Goal: Task Accomplishment & Management: Complete application form

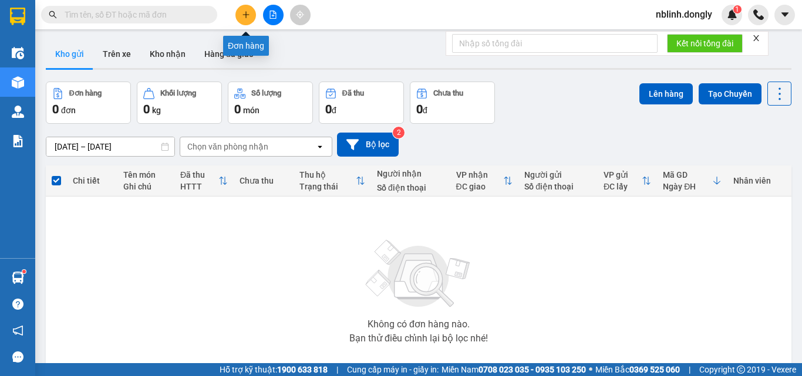
click at [244, 16] on icon "plus" at bounding box center [246, 15] width 8 height 8
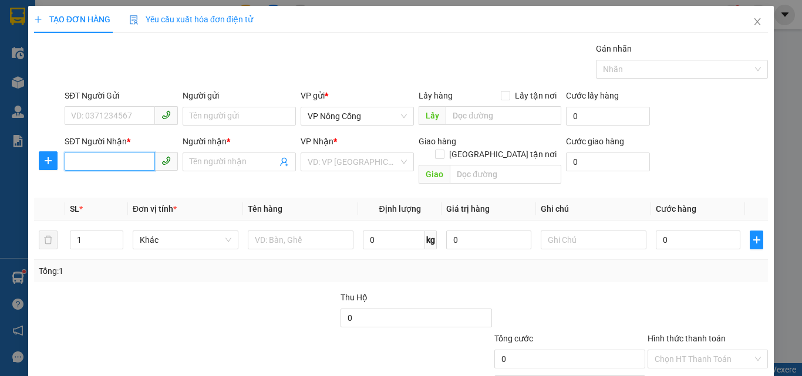
click at [79, 162] on input "SĐT Người Nhận *" at bounding box center [110, 161] width 90 height 19
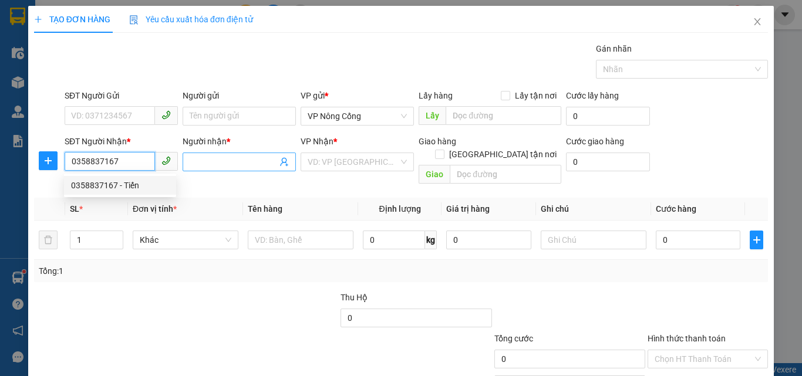
type input "0358837167"
click at [237, 162] on input "Người nhận *" at bounding box center [234, 162] width 88 height 13
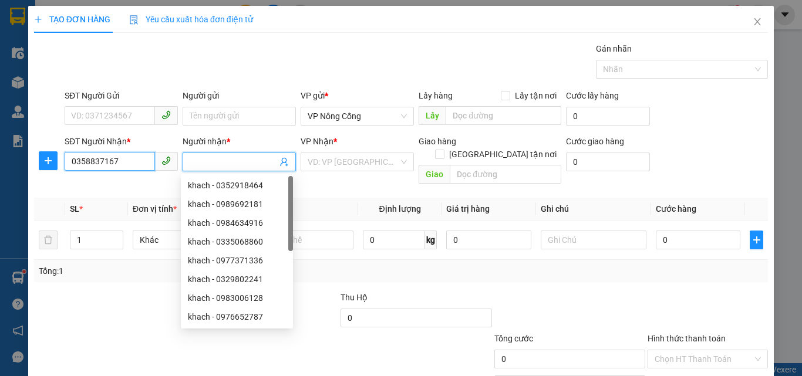
click at [108, 164] on input "0358837167" at bounding box center [110, 161] width 90 height 19
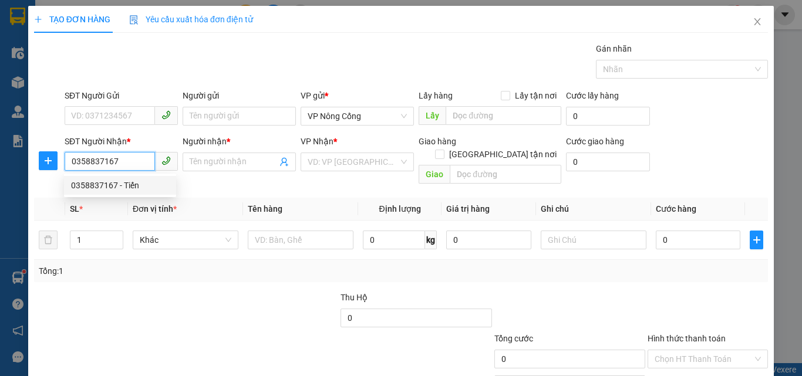
drag, startPoint x: 107, startPoint y: 190, endPoint x: 220, endPoint y: 176, distance: 114.2
click at [112, 190] on div "0358837167 - Tiến" at bounding box center [120, 185] width 98 height 13
click at [116, 160] on input "0358837167" at bounding box center [110, 161] width 90 height 19
click at [119, 185] on div "0358837167 - Tiến" at bounding box center [120, 185] width 98 height 13
type input "Tiến"
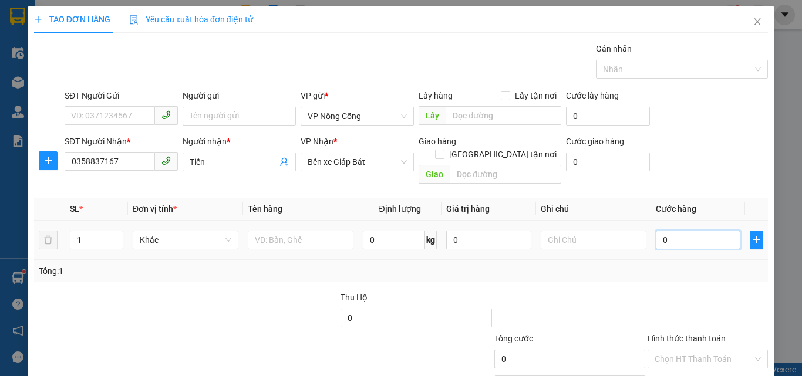
click at [677, 231] on input "0" at bounding box center [698, 240] width 85 height 19
type input "3"
type input "30"
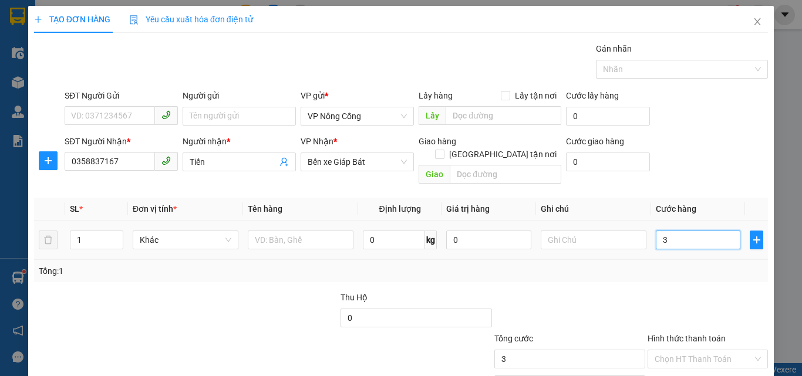
type input "30"
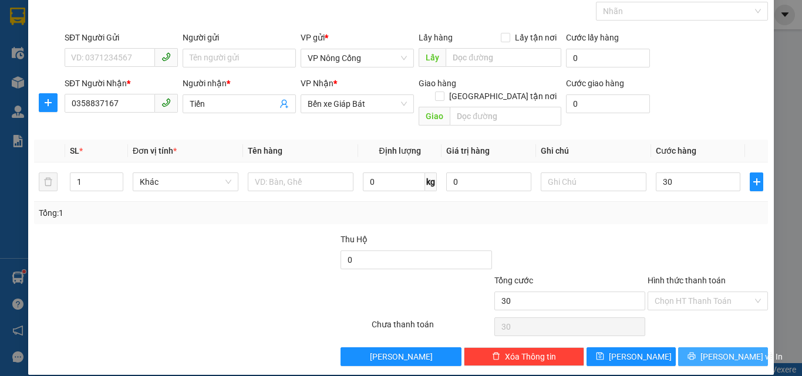
type input "30.000"
click at [724, 352] on button "[PERSON_NAME] và In" at bounding box center [723, 357] width 90 height 19
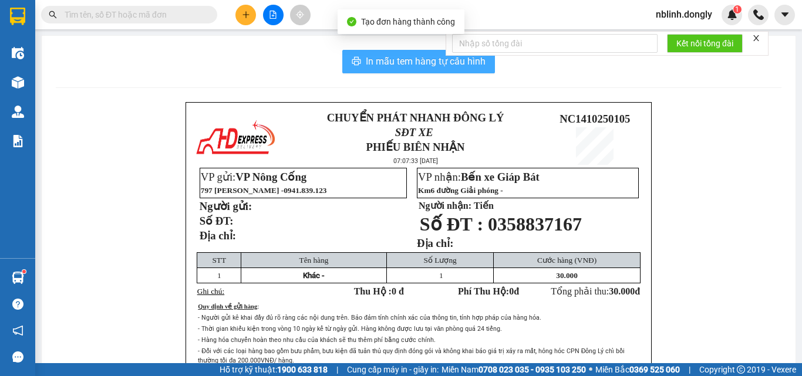
click at [421, 51] on button "In mẫu tem hàng tự cấu hình" at bounding box center [418, 61] width 153 height 23
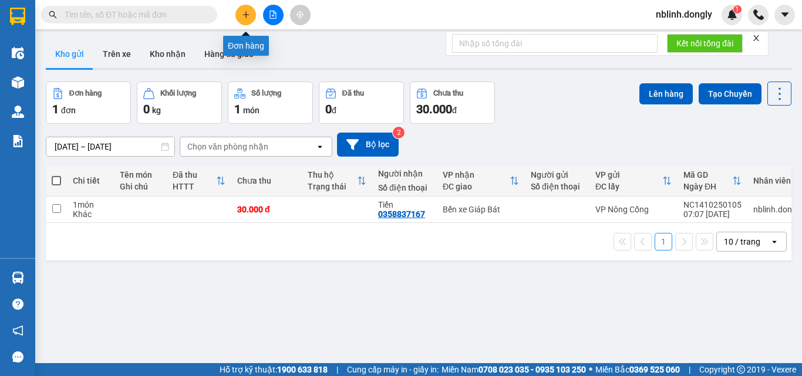
click at [248, 22] on button at bounding box center [246, 15] width 21 height 21
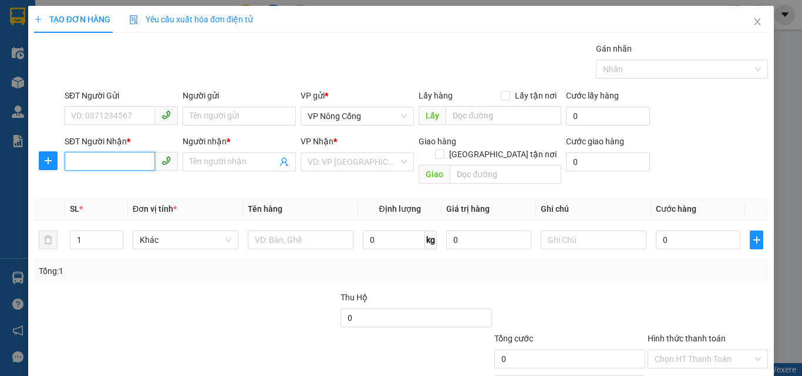
click at [75, 160] on input "SĐT Người Nhận *" at bounding box center [110, 161] width 90 height 19
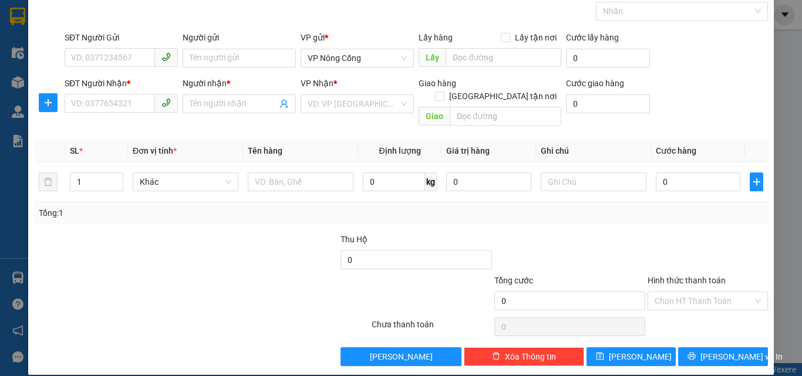
click at [283, 290] on div at bounding box center [309, 294] width 123 height 41
drag, startPoint x: 275, startPoint y: 304, endPoint x: 267, endPoint y: 330, distance: 27.1
click at [274, 308] on div "Transit Pickup Surcharge Ids Transit Deliver Surcharge Ids Transit Deliver Surc…" at bounding box center [401, 175] width 734 height 382
click at [267, 330] on div "Transit Pickup Surcharge Ids Transit Deliver Surcharge Ids Transit Deliver Surc…" at bounding box center [401, 175] width 734 height 382
click at [76, 104] on input "SĐT Người Nhận *" at bounding box center [110, 103] width 90 height 19
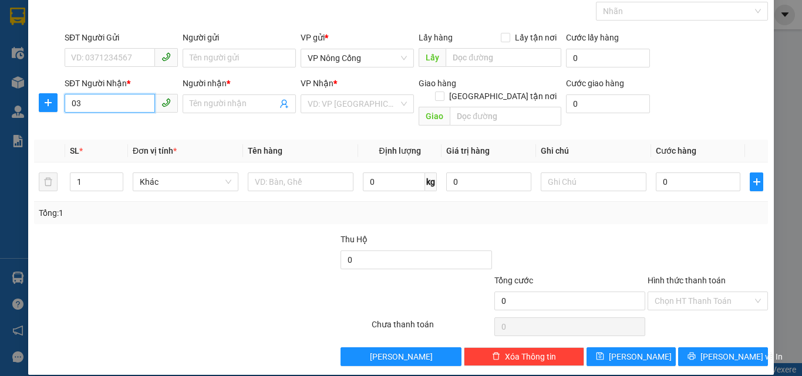
type input "0"
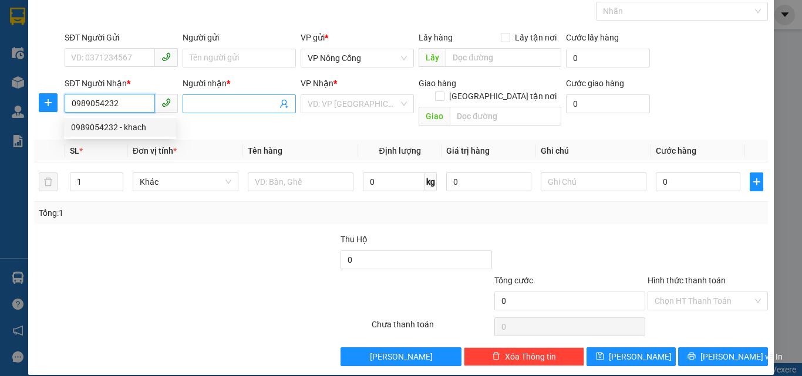
type input "0989054232"
click at [240, 106] on input "Người nhận *" at bounding box center [234, 103] width 88 height 13
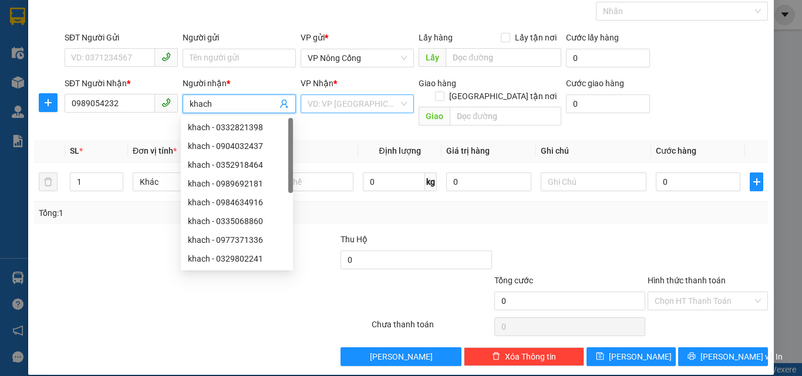
type input "khach"
click at [342, 105] on input "search" at bounding box center [353, 104] width 91 height 18
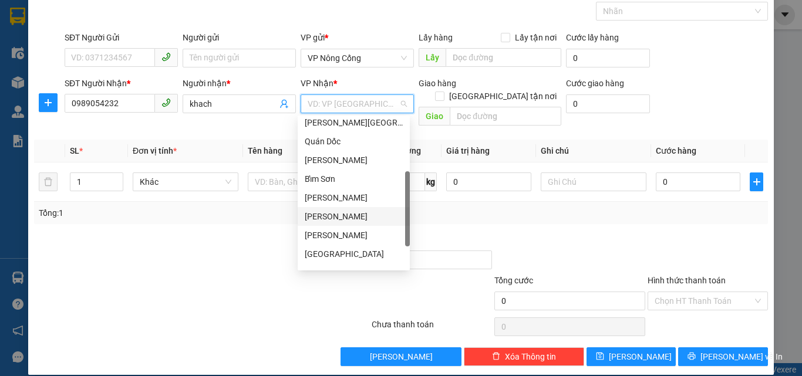
scroll to position [169, 0]
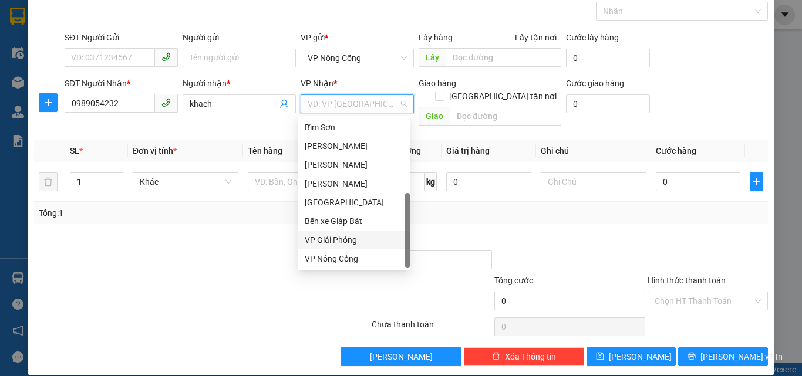
click at [335, 237] on div "VP Giải Phóng" at bounding box center [354, 240] width 98 height 13
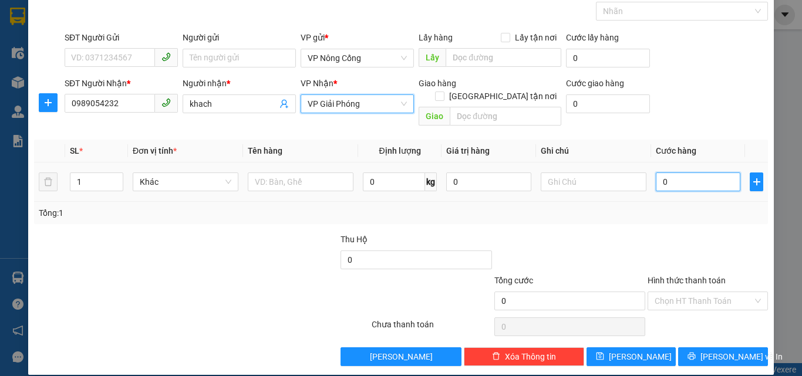
click at [658, 173] on input "0" at bounding box center [698, 182] width 85 height 19
type input "6"
type input "60"
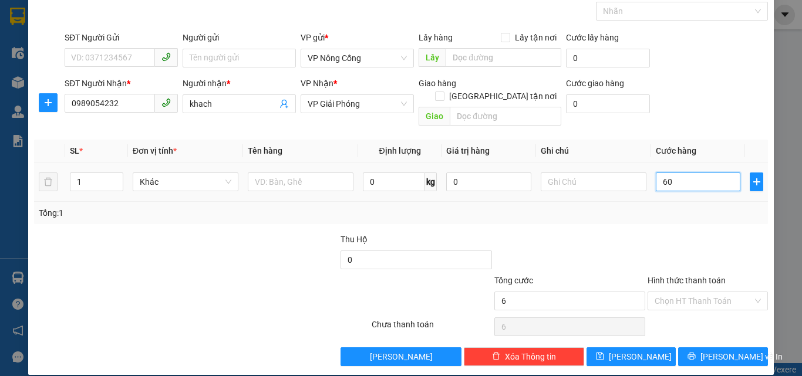
type input "60"
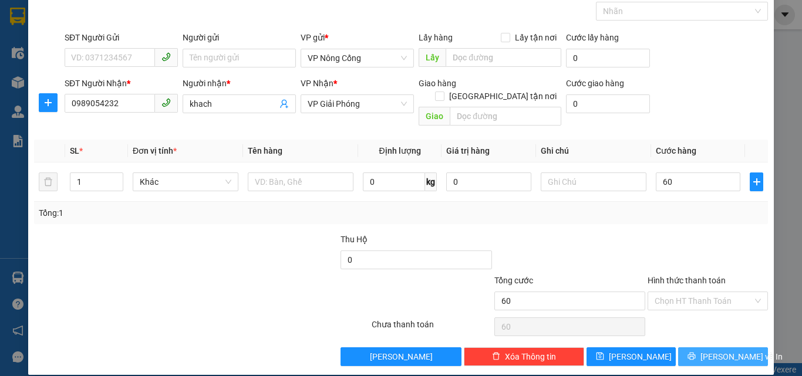
type input "60.000"
click at [712, 351] on span "[PERSON_NAME] và In" at bounding box center [742, 357] width 82 height 13
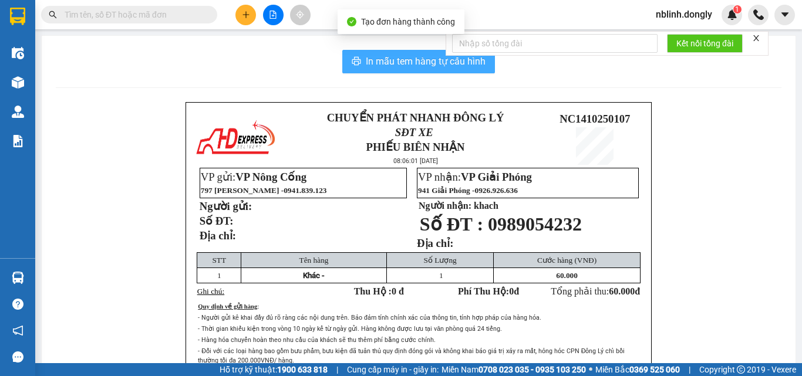
drag, startPoint x: 417, startPoint y: 65, endPoint x: 456, endPoint y: 120, distance: 67.8
click at [416, 65] on span "In mẫu tem hàng tự cấu hình" at bounding box center [426, 61] width 120 height 15
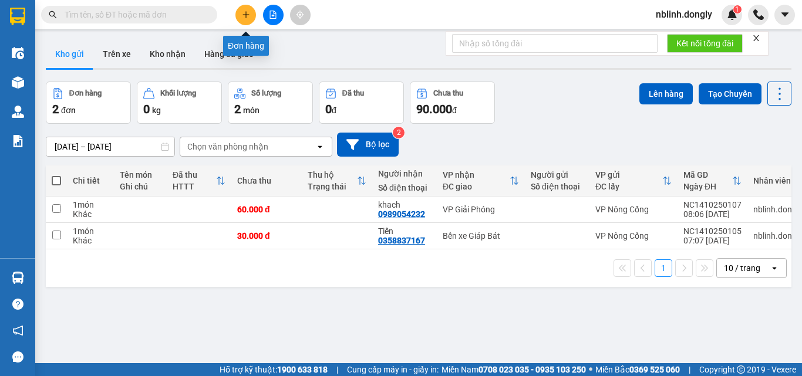
click at [243, 10] on button at bounding box center [246, 15] width 21 height 21
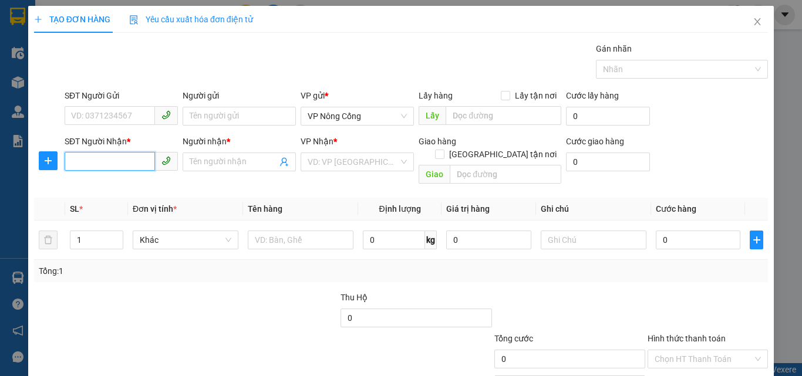
click at [80, 159] on input "SĐT Người Nhận *" at bounding box center [110, 161] width 90 height 19
type input "0943740169"
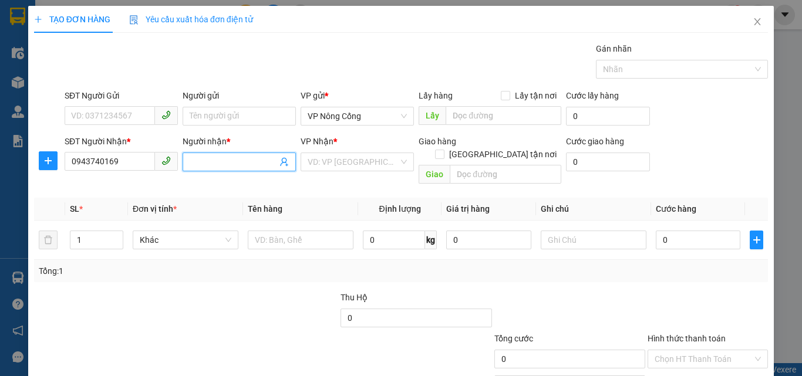
click at [215, 162] on input "Người nhận *" at bounding box center [234, 162] width 88 height 13
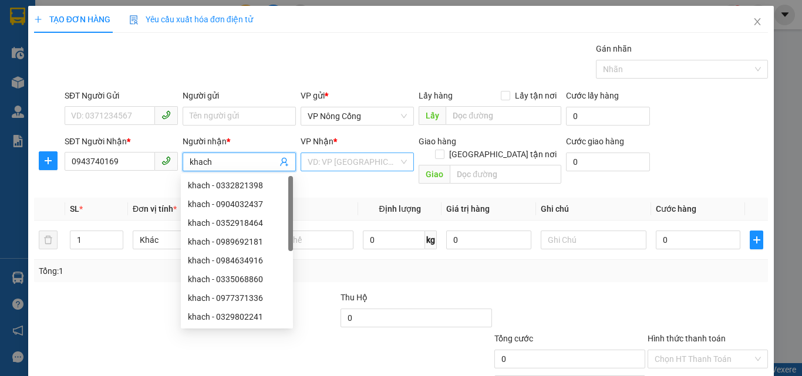
type input "khach"
click at [308, 166] on input "search" at bounding box center [353, 162] width 91 height 18
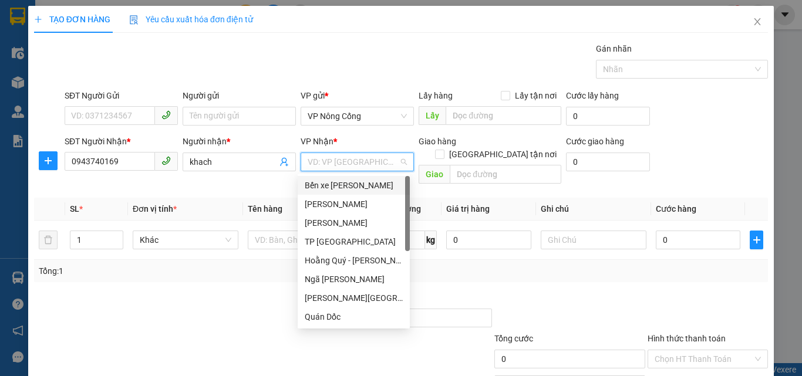
click at [340, 186] on div "Bến xe [PERSON_NAME]" at bounding box center [354, 185] width 98 height 13
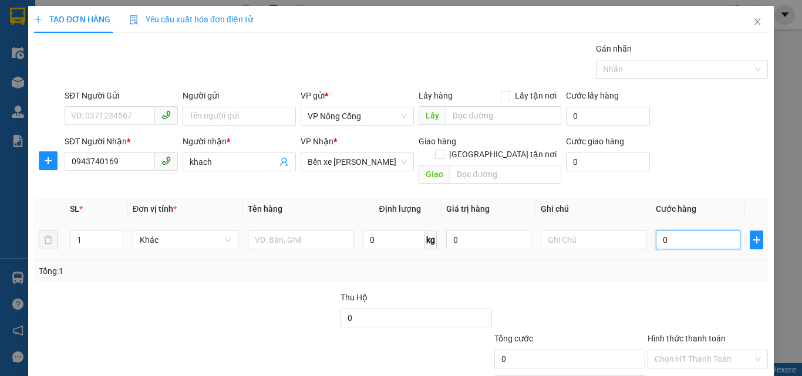
click at [668, 231] on input "0" at bounding box center [698, 240] width 85 height 19
type input "8"
type input "80"
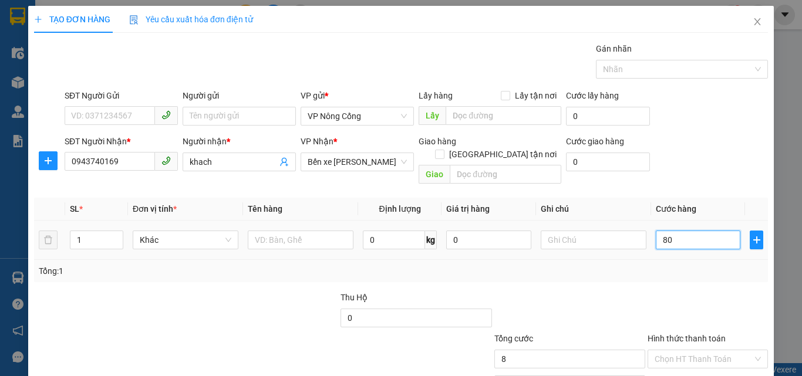
type input "80"
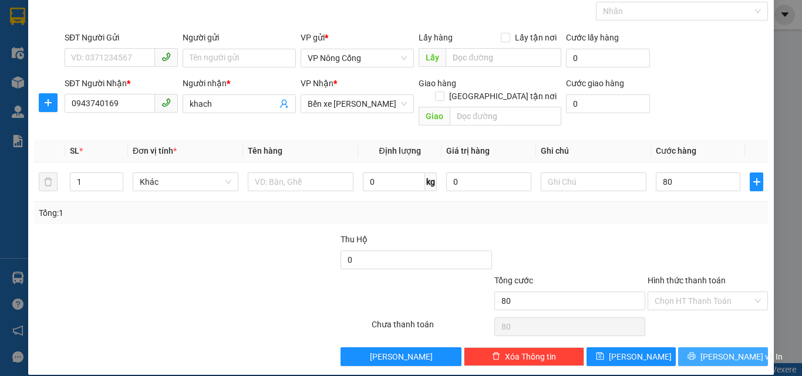
type input "80.000"
click at [721, 351] on span "[PERSON_NAME] và In" at bounding box center [742, 357] width 82 height 13
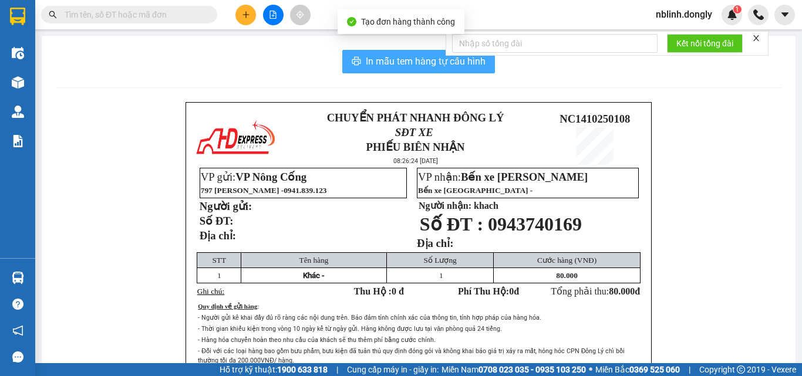
click at [420, 58] on span "In mẫu tem hàng tự cấu hình" at bounding box center [426, 61] width 120 height 15
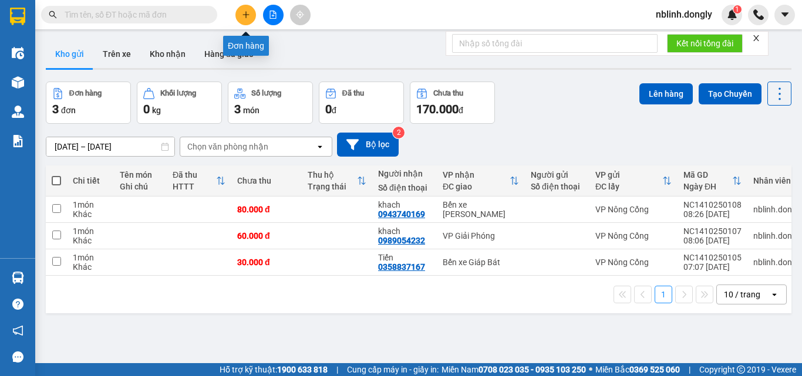
click at [246, 12] on icon "plus" at bounding box center [246, 15] width 8 height 8
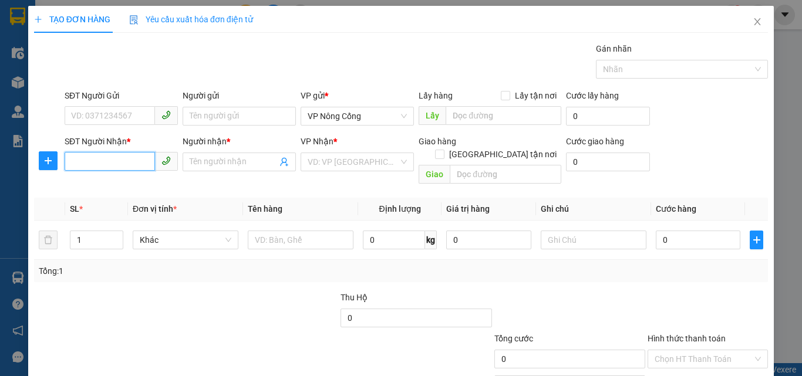
click at [79, 164] on input "SĐT Người Nhận *" at bounding box center [110, 161] width 90 height 19
type input "0912277070"
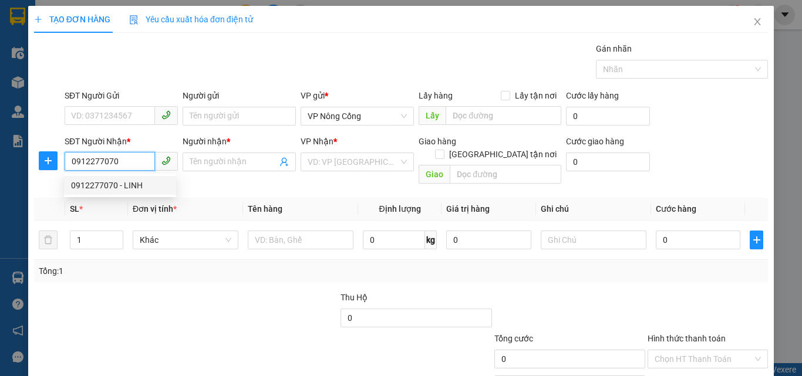
click at [113, 184] on div "0912277070 - LINH" at bounding box center [120, 185] width 98 height 13
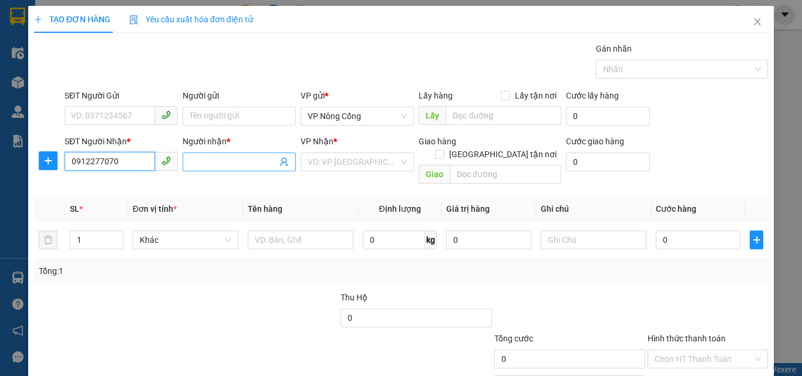
type input "LINH"
type input "0912277070"
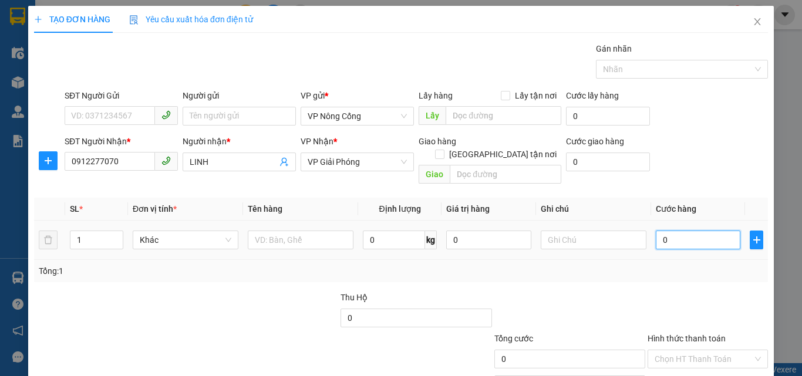
click at [667, 231] on input "0" at bounding box center [698, 240] width 85 height 19
type input "2"
type input "20"
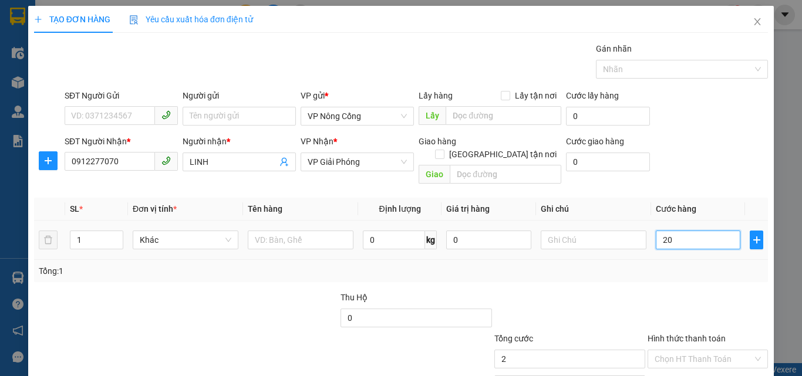
type input "20"
type input "200"
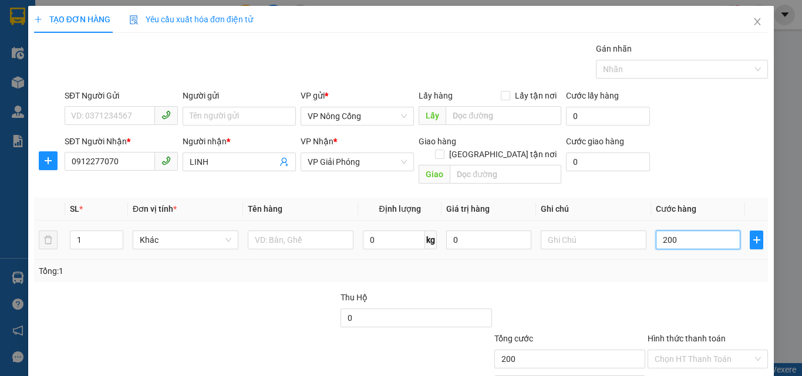
scroll to position [58, 0]
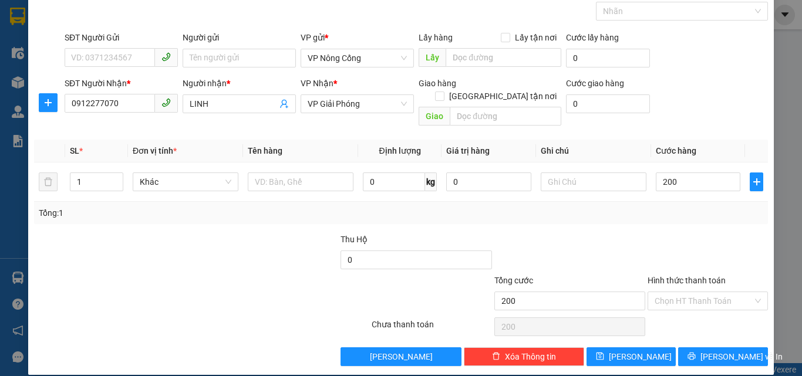
type input "200.000"
click at [687, 276] on label "Hình thức thanh toán" at bounding box center [687, 280] width 78 height 9
click at [687, 292] on input "Hình thức thanh toán" at bounding box center [704, 301] width 98 height 18
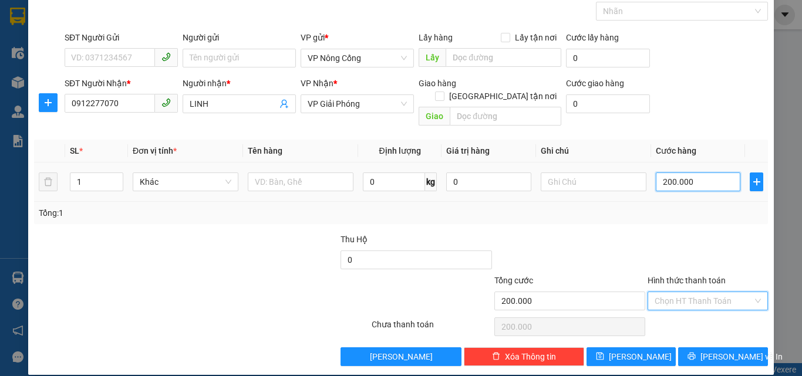
click at [675, 173] on input "200.000" at bounding box center [698, 182] width 85 height 19
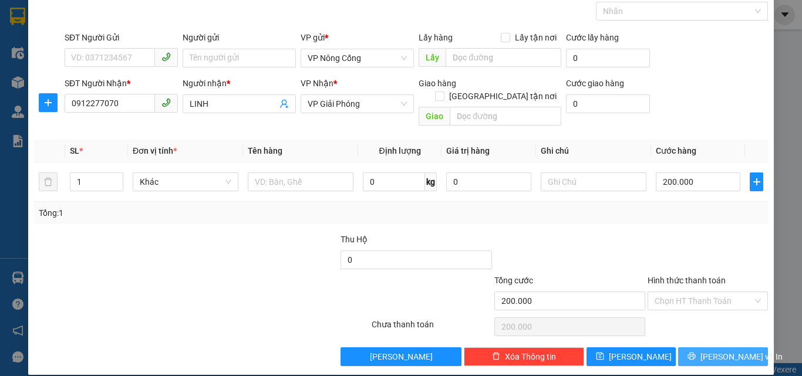
click at [719, 351] on span "[PERSON_NAME] và In" at bounding box center [742, 357] width 82 height 13
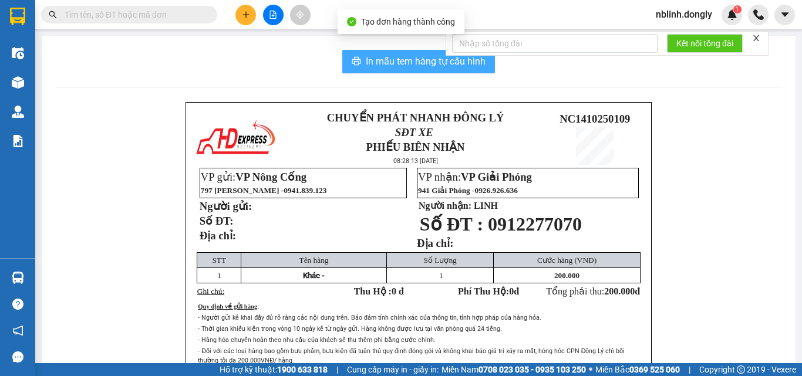
click at [416, 59] on span "In mẫu tem hàng tự cấu hình" at bounding box center [426, 61] width 120 height 15
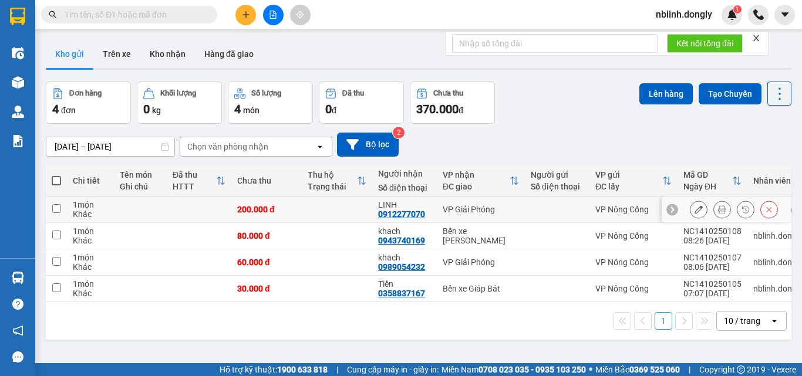
click at [56, 209] on input "checkbox" at bounding box center [56, 208] width 9 height 9
checkbox input "true"
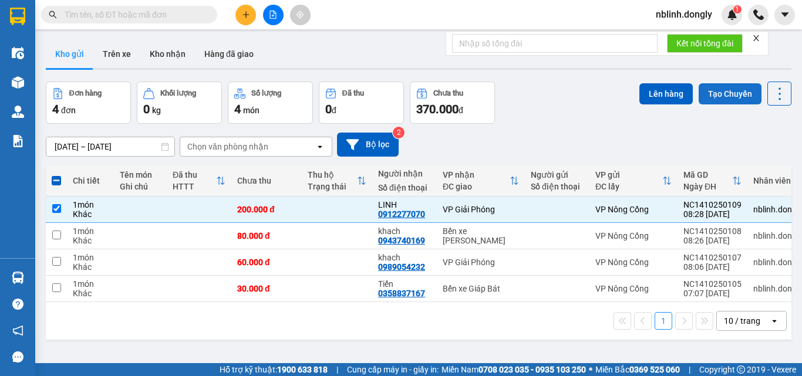
click at [716, 92] on button "Tạo Chuyến" at bounding box center [730, 93] width 63 height 21
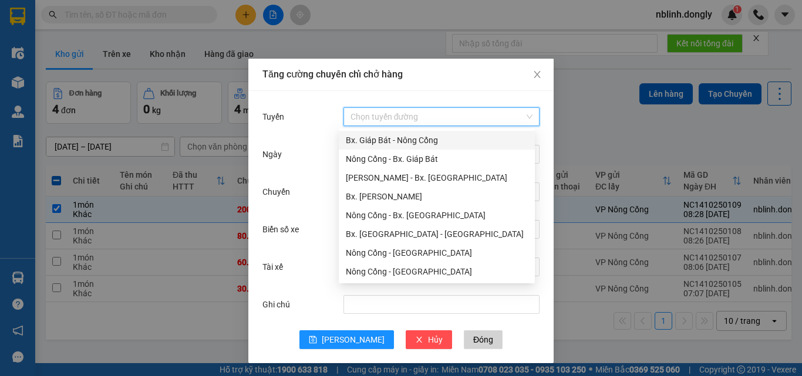
click at [369, 115] on input "Tuyến" at bounding box center [438, 117] width 174 height 18
click at [411, 161] on div "Nông Cống - Bx. Giáp Bát" at bounding box center [437, 159] width 182 height 13
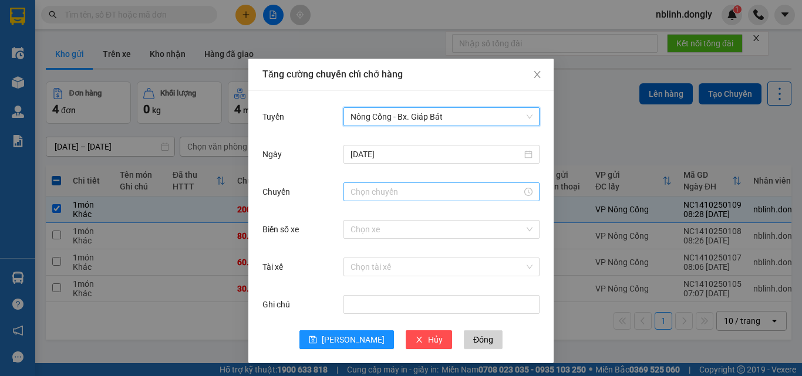
drag, startPoint x: 366, startPoint y: 193, endPoint x: 368, endPoint y: 185, distance: 8.4
click at [366, 192] on input "Chuyến" at bounding box center [436, 192] width 171 height 13
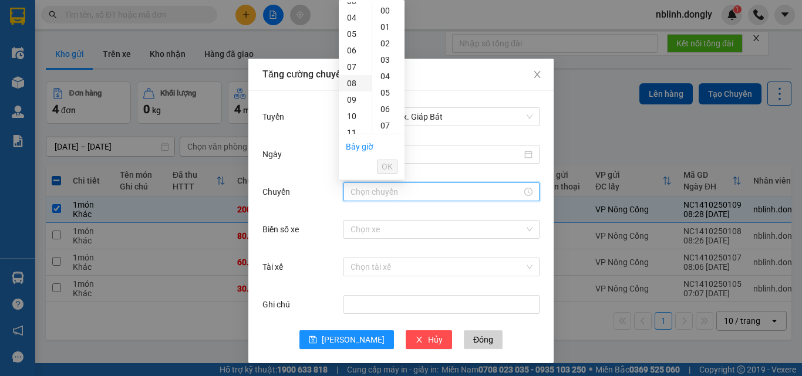
click at [348, 84] on div "08" at bounding box center [355, 83] width 33 height 16
click at [385, 80] on div "40" at bounding box center [388, 81] width 32 height 16
type input "08:40"
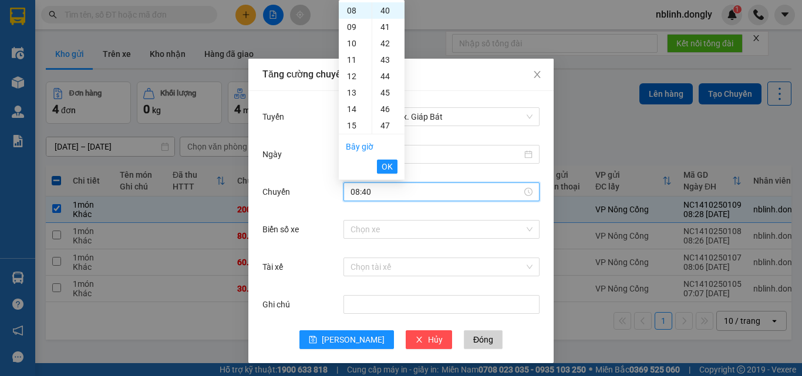
click at [387, 168] on span "OK" at bounding box center [387, 166] width 11 height 13
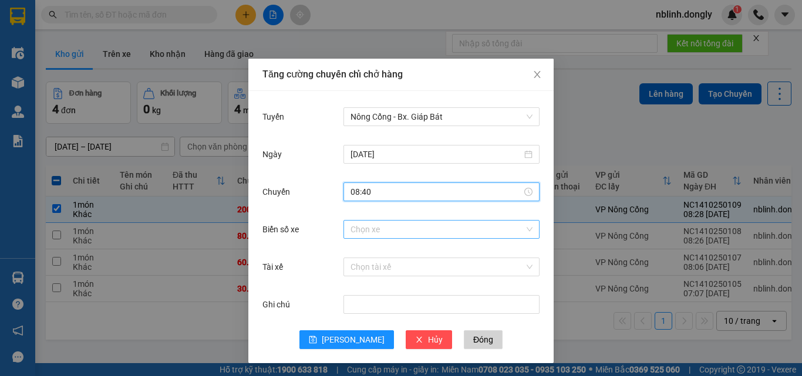
click at [356, 231] on input "Biển số xe" at bounding box center [438, 230] width 174 height 18
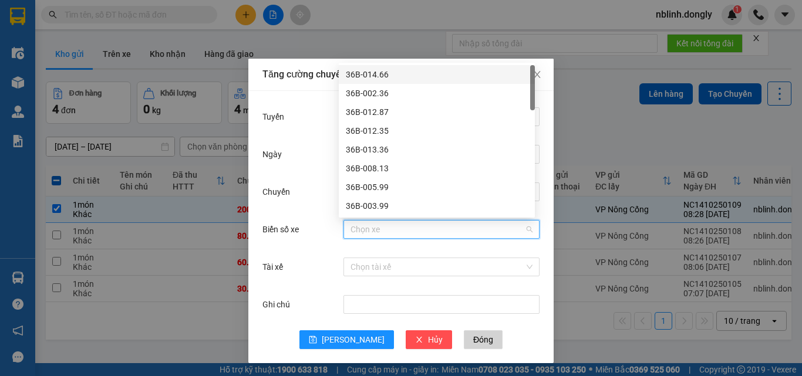
click at [361, 75] on div "36B-014.66" at bounding box center [437, 74] width 182 height 13
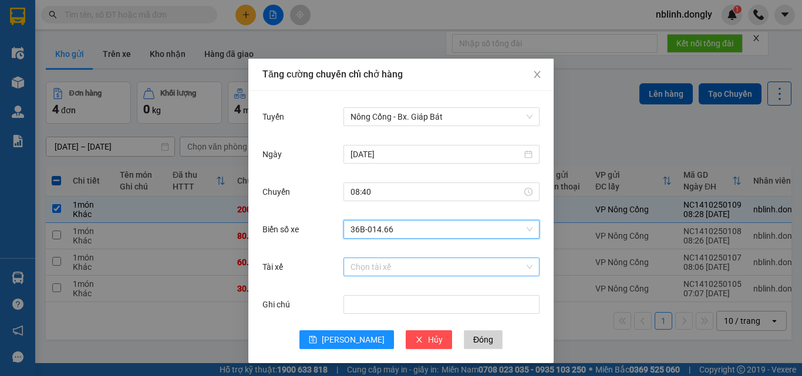
click at [363, 270] on input "Tài xế" at bounding box center [438, 267] width 174 height 18
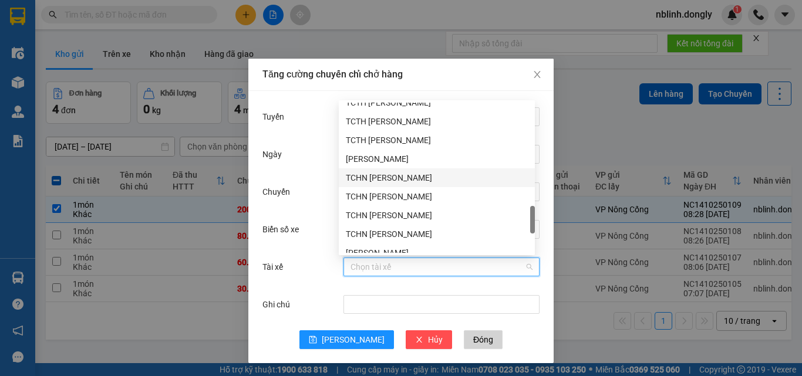
scroll to position [865, 0]
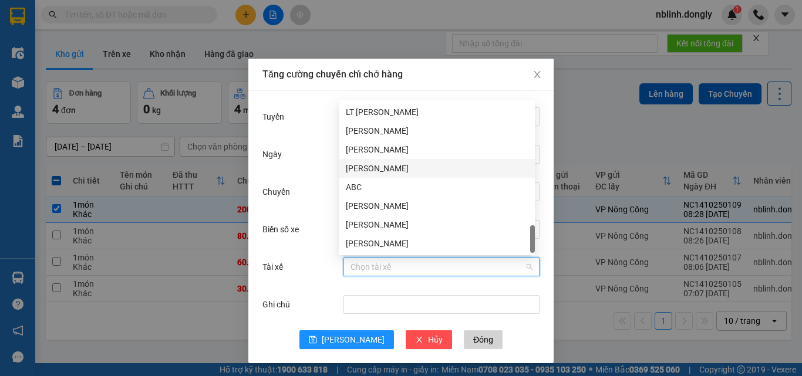
click at [355, 170] on div "[PERSON_NAME]" at bounding box center [437, 168] width 182 height 13
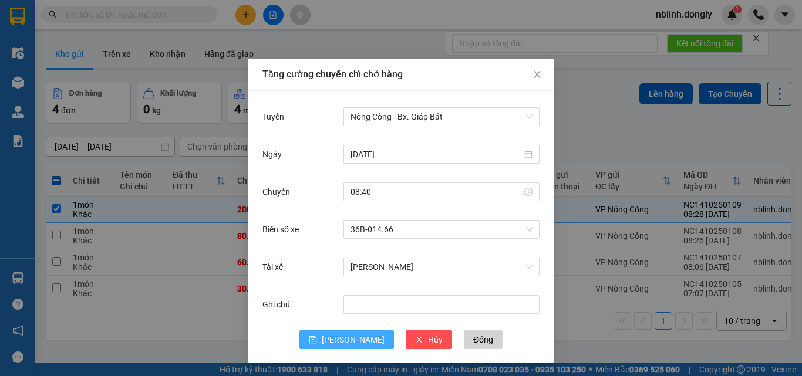
click at [347, 342] on span "[PERSON_NAME]" at bounding box center [353, 340] width 63 height 13
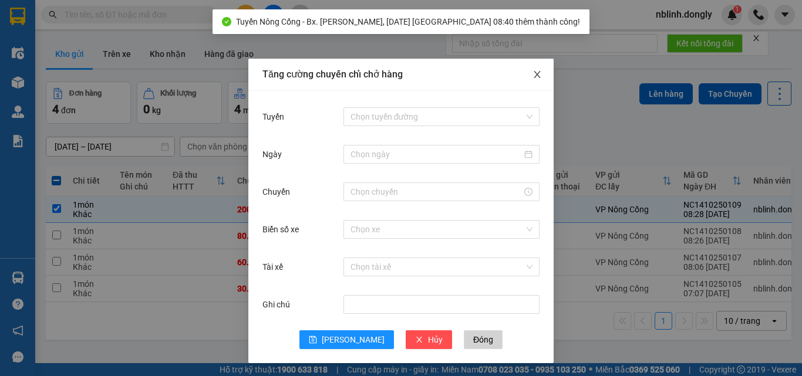
drag, startPoint x: 529, startPoint y: 75, endPoint x: 549, endPoint y: 73, distance: 19.4
click at [533, 73] on icon "close" at bounding box center [537, 74] width 9 height 9
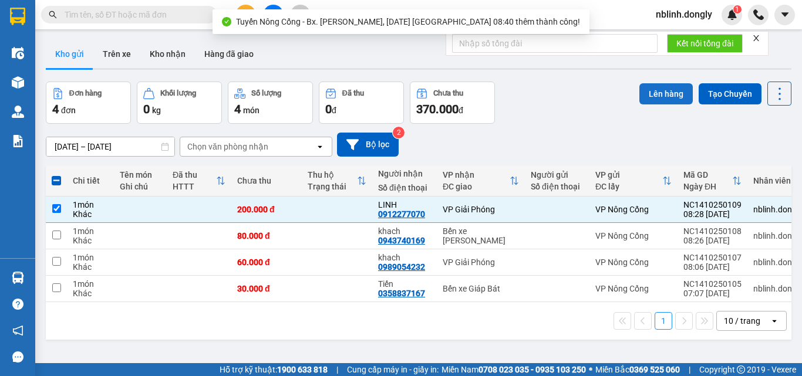
click at [669, 91] on button "Lên hàng" at bounding box center [666, 93] width 53 height 21
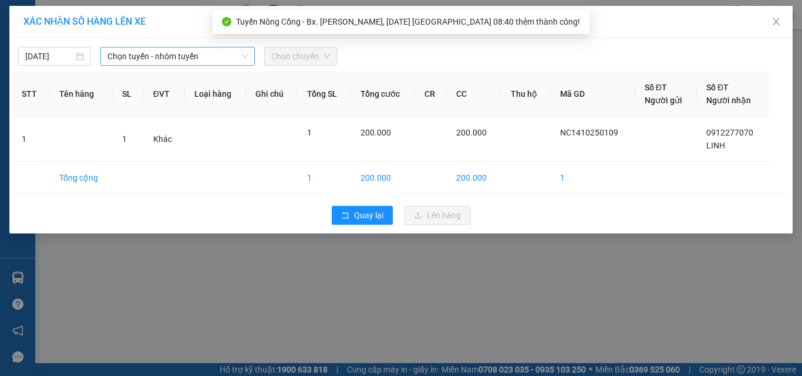
click at [154, 53] on span "Chọn tuyến - nhóm tuyến" at bounding box center [177, 57] width 140 height 18
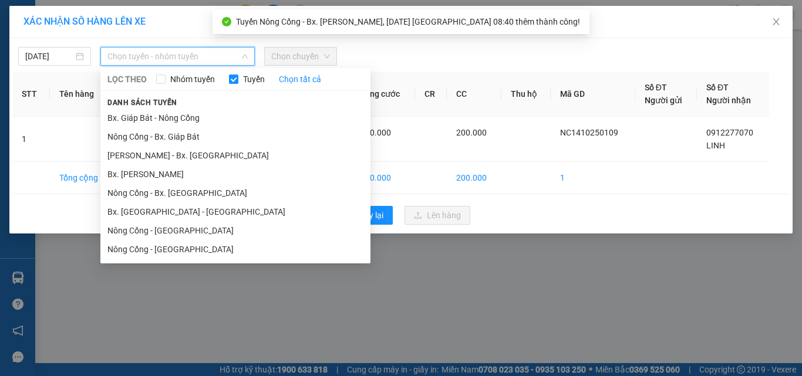
drag, startPoint x: 173, startPoint y: 134, endPoint x: 217, endPoint y: 105, distance: 53.3
click at [176, 133] on li "Nông Cống - Bx. Giáp Bát" at bounding box center [235, 136] width 270 height 19
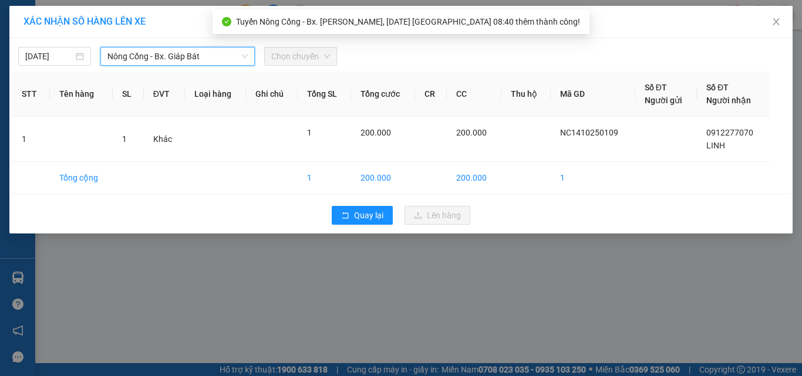
click at [300, 55] on span "Chọn chuyến" at bounding box center [300, 57] width 59 height 18
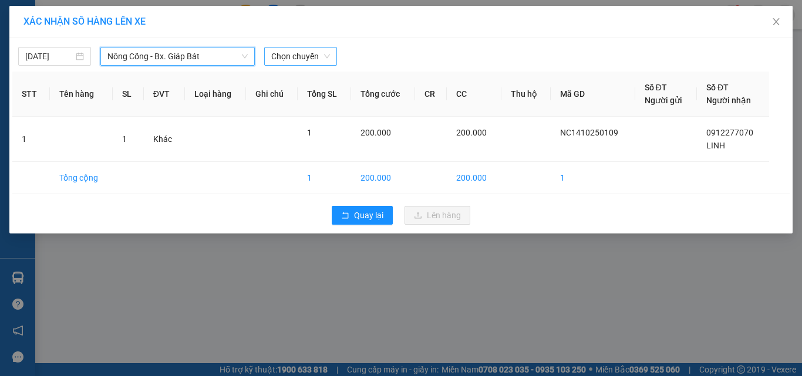
click at [300, 55] on span "Chọn chuyến" at bounding box center [300, 57] width 59 height 18
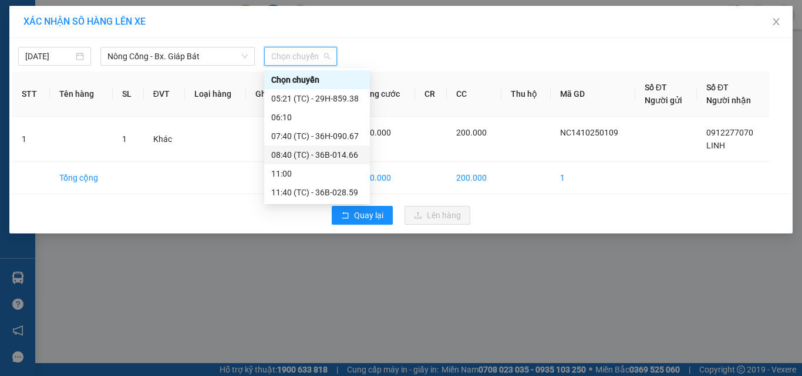
click at [328, 153] on div "08:40 (TC) - 36B-014.66" at bounding box center [317, 155] width 92 height 13
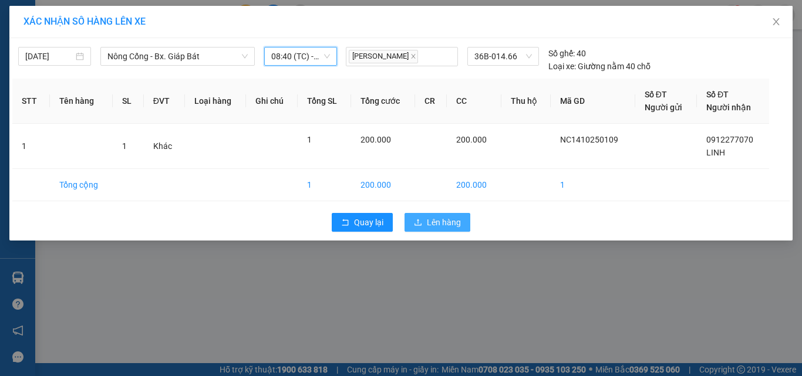
click at [437, 227] on span "Lên hàng" at bounding box center [444, 222] width 34 height 13
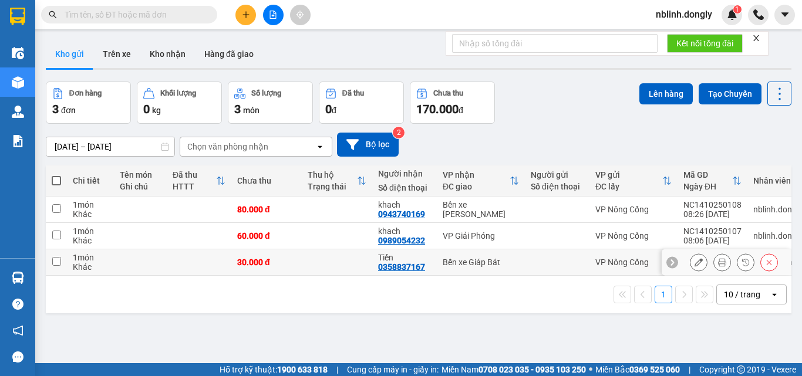
click at [53, 263] on input "checkbox" at bounding box center [56, 261] width 9 height 9
checkbox input "true"
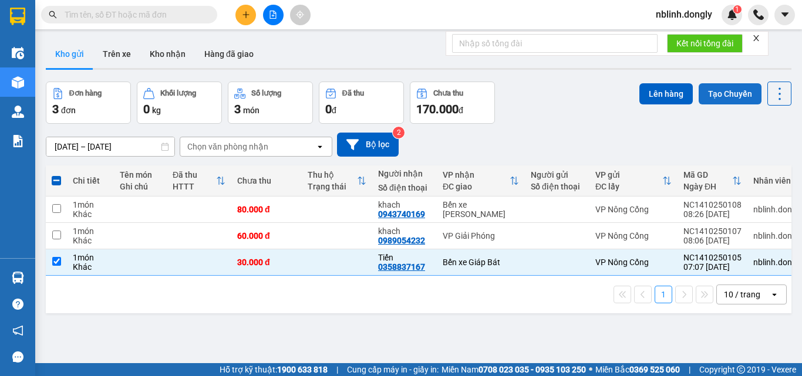
click at [714, 94] on button "Tạo Chuyến" at bounding box center [730, 93] width 63 height 21
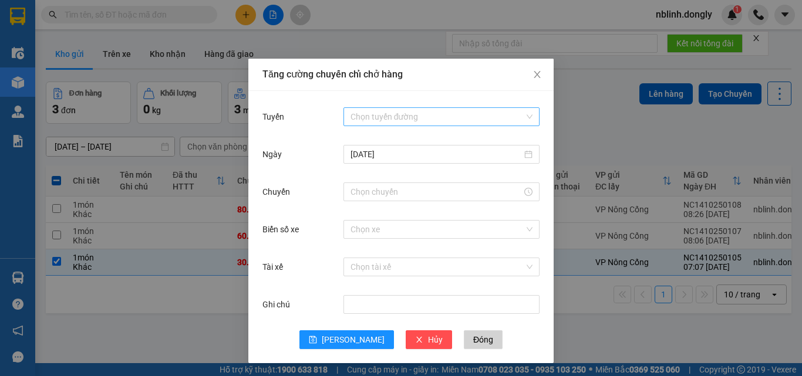
click at [391, 115] on input "Tuyến" at bounding box center [438, 117] width 174 height 18
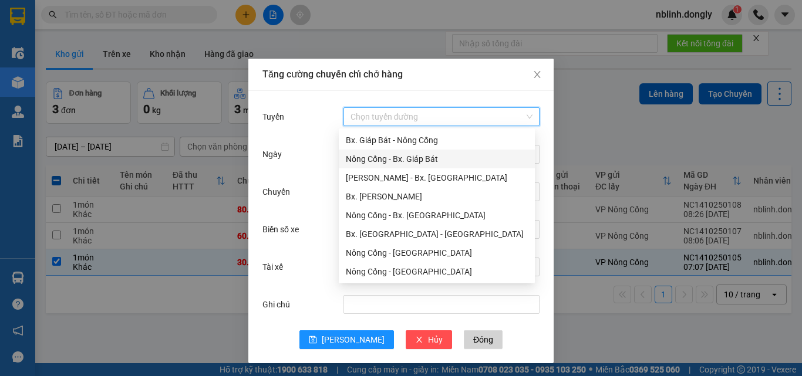
click at [401, 162] on div "Nông Cống - Bx. Giáp Bát" at bounding box center [437, 159] width 182 height 13
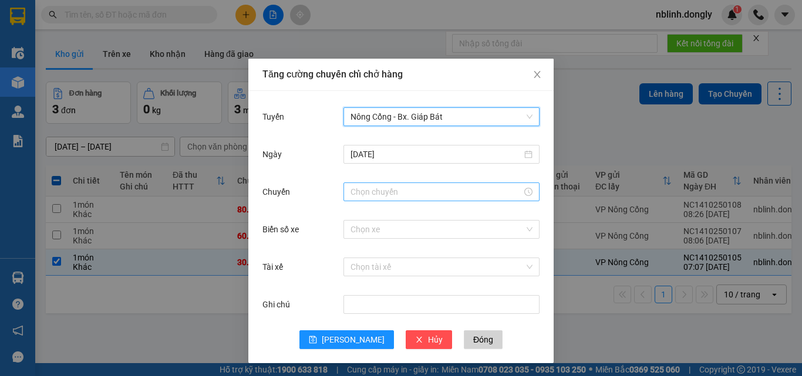
click at [368, 193] on input "Chuyến" at bounding box center [436, 192] width 171 height 13
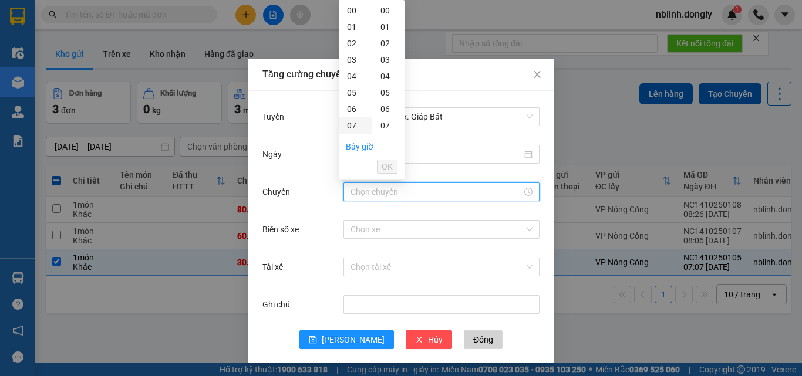
click at [352, 124] on div "07" at bounding box center [355, 125] width 33 height 16
type input "07:00"
drag, startPoint x: 387, startPoint y: 165, endPoint x: 369, endPoint y: 195, distance: 35.1
click at [386, 167] on span "OK" at bounding box center [387, 166] width 11 height 13
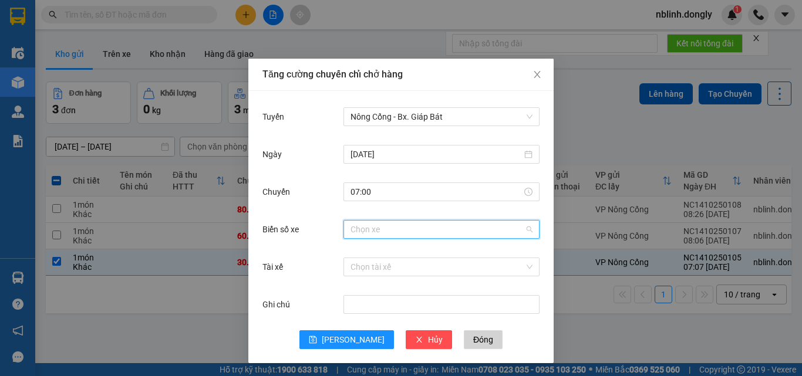
click at [360, 233] on input "Biển số xe" at bounding box center [438, 230] width 174 height 18
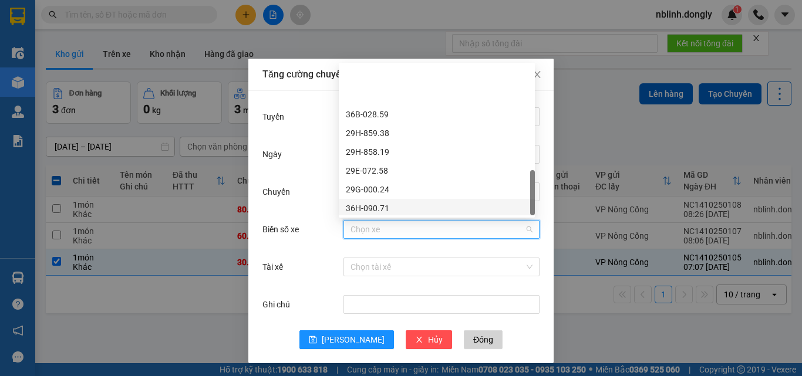
scroll to position [470, 0]
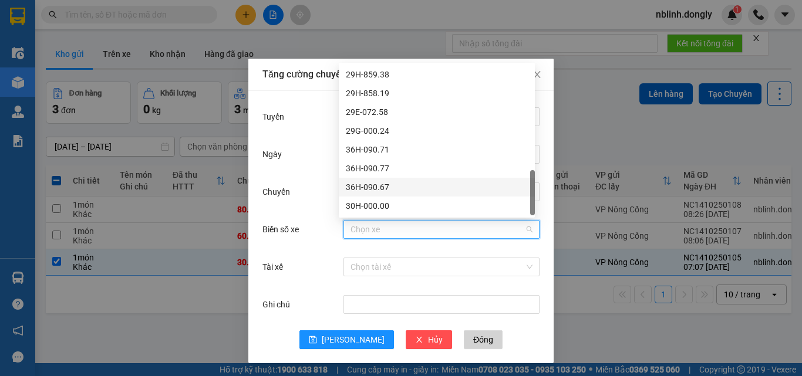
drag, startPoint x: 368, startPoint y: 184, endPoint x: 377, endPoint y: 218, distance: 34.8
click at [368, 184] on div "36H-090.67" at bounding box center [437, 187] width 182 height 13
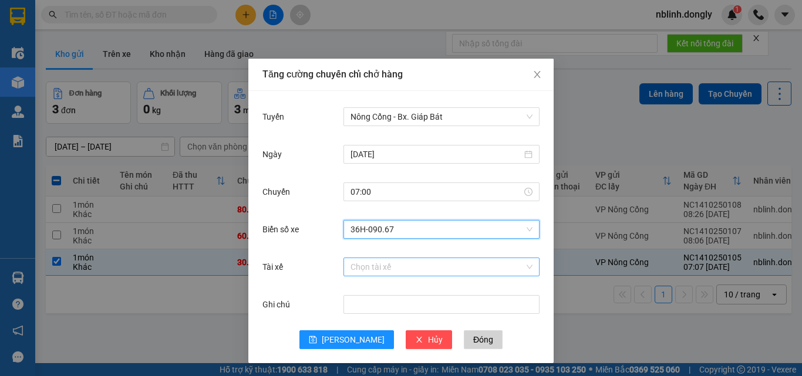
click at [366, 267] on input "Tài xế" at bounding box center [438, 267] width 174 height 18
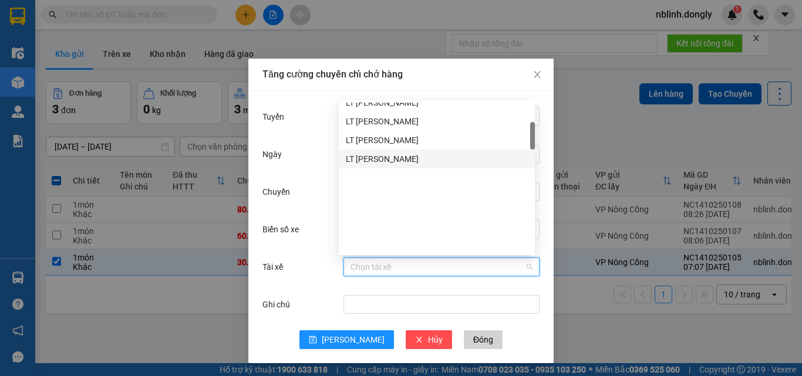
scroll to position [59, 0]
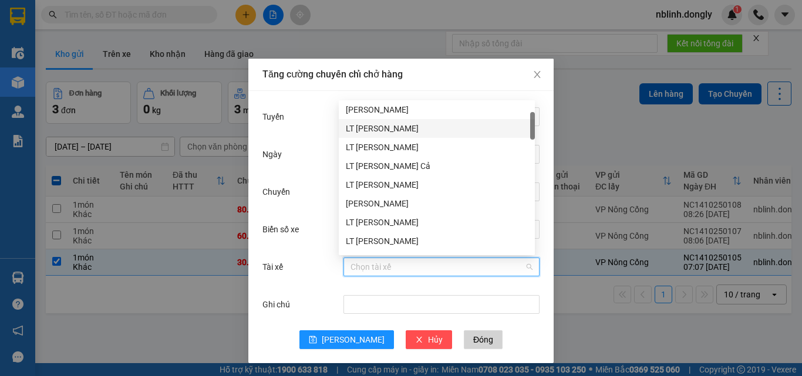
click at [375, 127] on div "LT [PERSON_NAME]" at bounding box center [437, 128] width 182 height 13
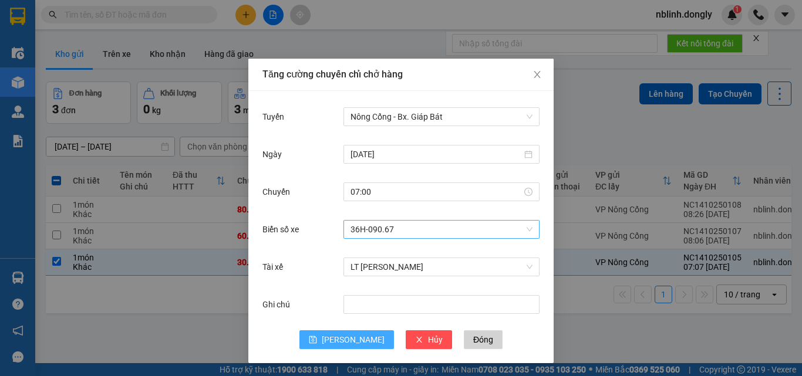
drag, startPoint x: 348, startPoint y: 339, endPoint x: 437, endPoint y: 220, distance: 148.5
click at [349, 337] on span "[PERSON_NAME]" at bounding box center [353, 340] width 63 height 13
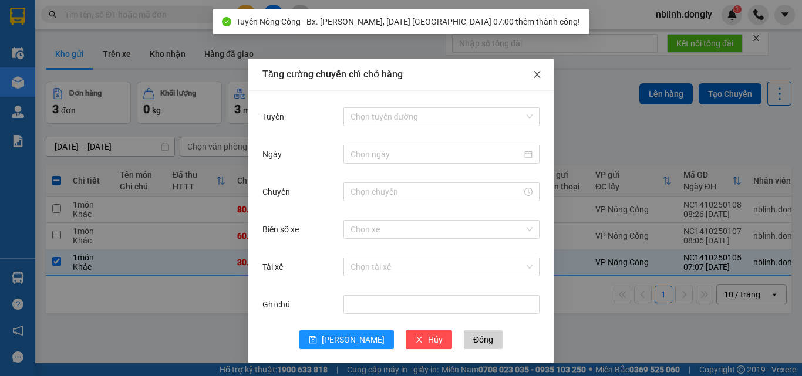
click at [527, 75] on span "Close" at bounding box center [537, 75] width 33 height 33
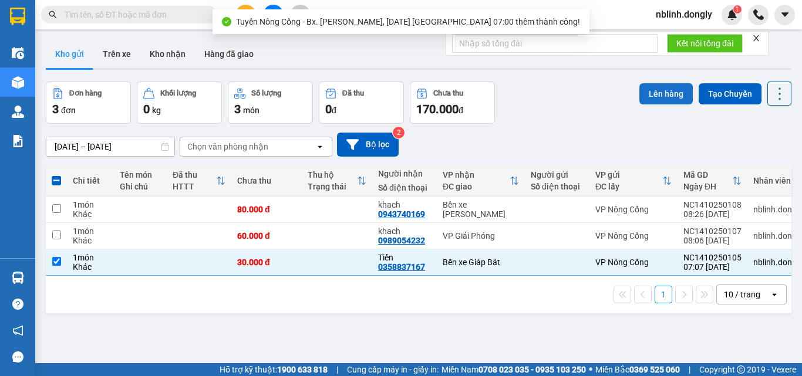
click at [655, 97] on button "Lên hàng" at bounding box center [666, 93] width 53 height 21
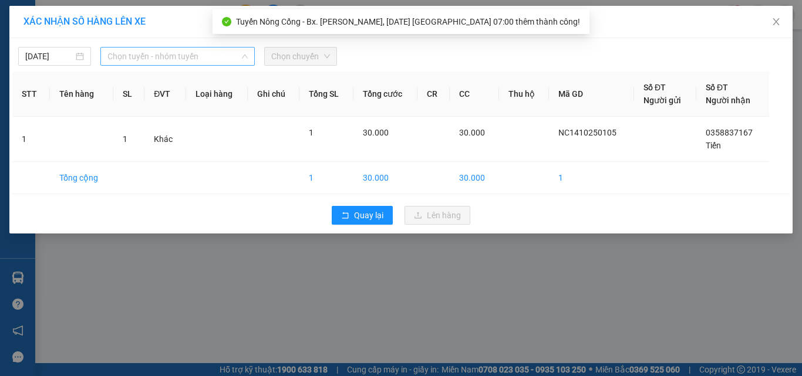
click at [179, 53] on span "Chọn tuyến - nhóm tuyến" at bounding box center [177, 57] width 140 height 18
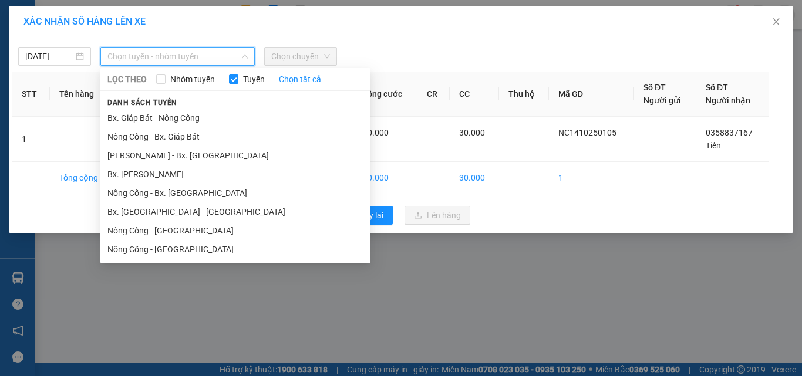
drag, startPoint x: 177, startPoint y: 140, endPoint x: 298, endPoint y: 89, distance: 131.3
click at [185, 137] on li "Nông Cống - Bx. Giáp Bát" at bounding box center [235, 136] width 270 height 19
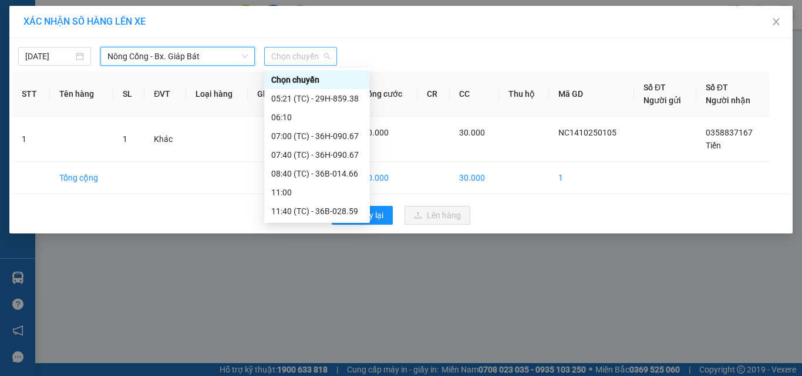
click at [307, 52] on span "Chọn chuyến" at bounding box center [300, 57] width 59 height 18
click at [332, 156] on div "07:40 (TC) - 36H-090.67" at bounding box center [317, 155] width 92 height 13
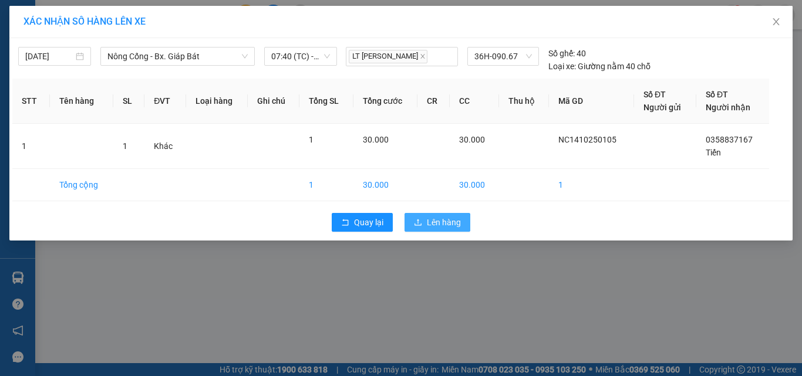
click at [439, 226] on span "Lên hàng" at bounding box center [444, 222] width 34 height 13
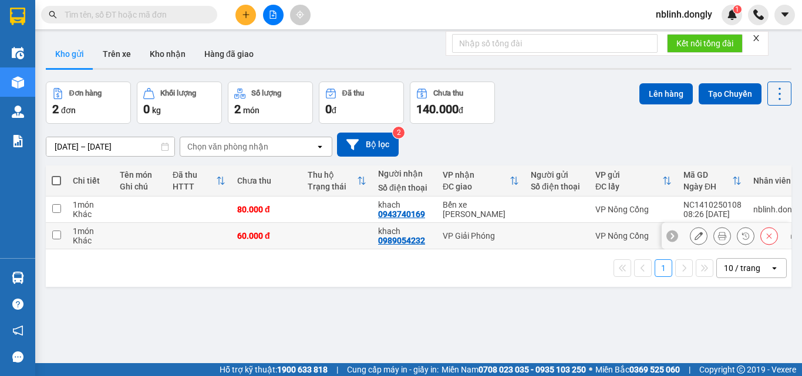
drag, startPoint x: 54, startPoint y: 234, endPoint x: 227, endPoint y: 191, distance: 178.6
click at [56, 234] on input "checkbox" at bounding box center [56, 235] width 9 height 9
checkbox input "true"
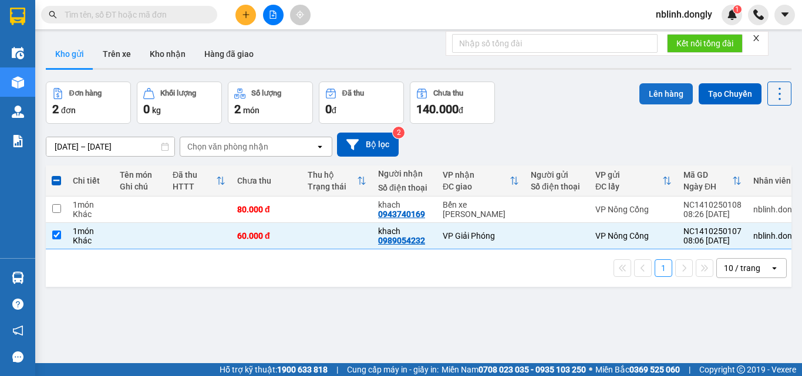
click at [657, 100] on button "Lên hàng" at bounding box center [666, 93] width 53 height 21
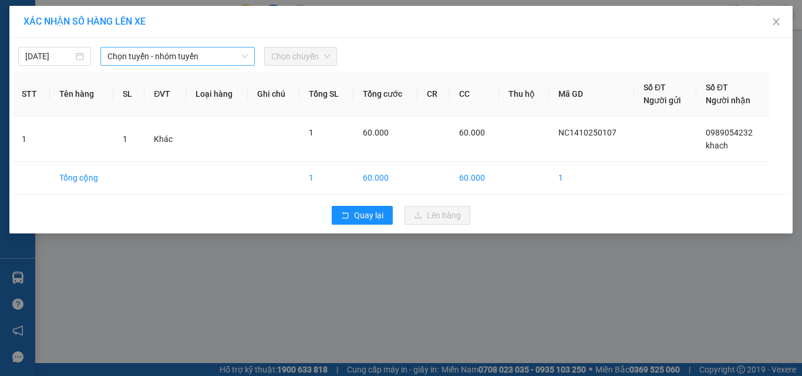
click at [152, 60] on span "Chọn tuyến - nhóm tuyến" at bounding box center [177, 57] width 140 height 18
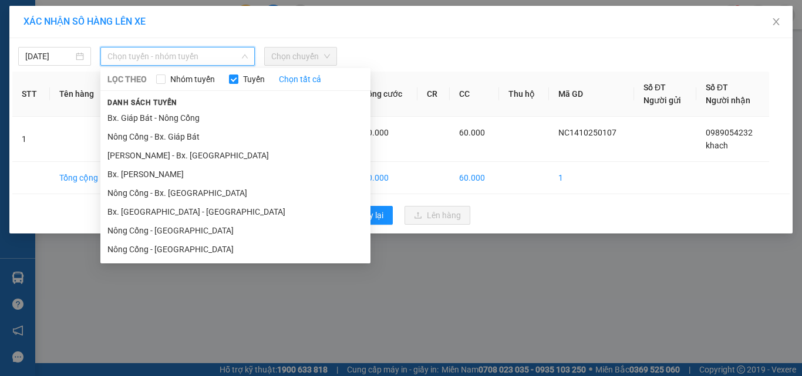
drag, startPoint x: 173, startPoint y: 133, endPoint x: 272, endPoint y: 93, distance: 106.2
click at [178, 133] on li "Nông Cống - Bx. Giáp Bát" at bounding box center [235, 136] width 270 height 19
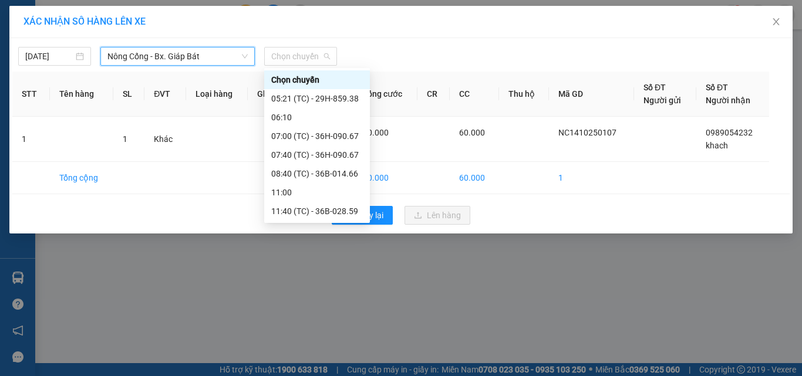
drag, startPoint x: 298, startPoint y: 59, endPoint x: 310, endPoint y: 110, distance: 53.0
click at [300, 63] on span "Chọn chuyến" at bounding box center [300, 57] width 59 height 18
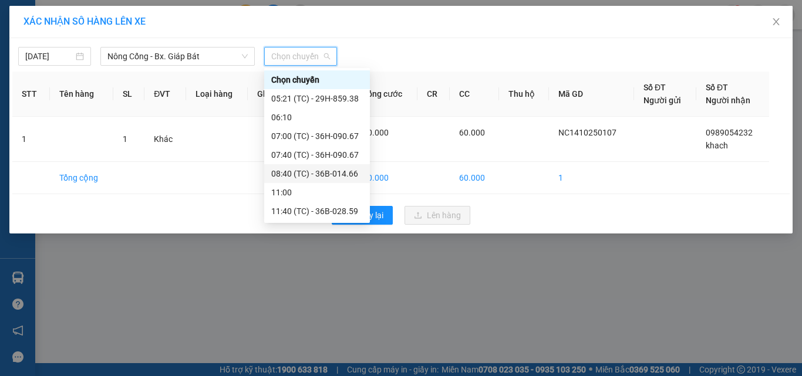
drag, startPoint x: 332, startPoint y: 171, endPoint x: 404, endPoint y: 228, distance: 92.0
click at [337, 174] on div "08:40 (TC) - 36B-014.66" at bounding box center [317, 173] width 92 height 13
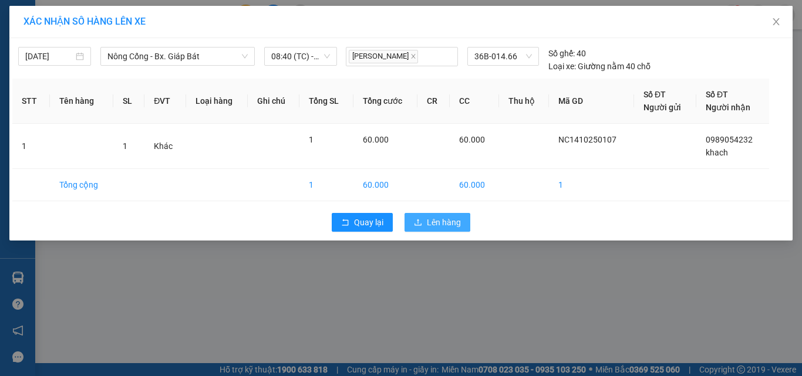
click at [442, 228] on span "Lên hàng" at bounding box center [444, 222] width 34 height 13
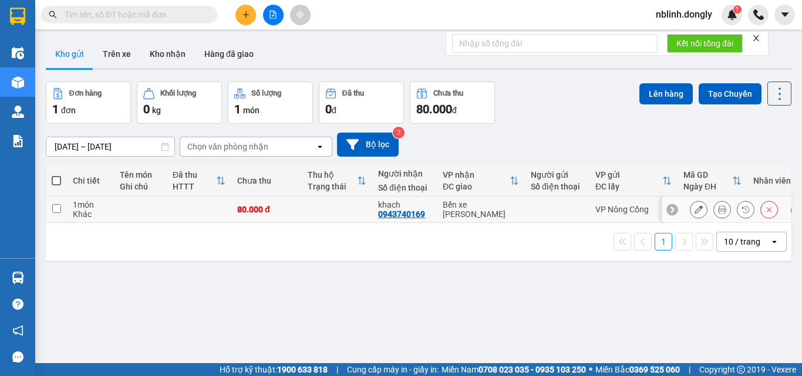
drag, startPoint x: 52, startPoint y: 209, endPoint x: 76, endPoint y: 211, distance: 23.6
click at [61, 210] on td at bounding box center [56, 210] width 21 height 26
checkbox input "true"
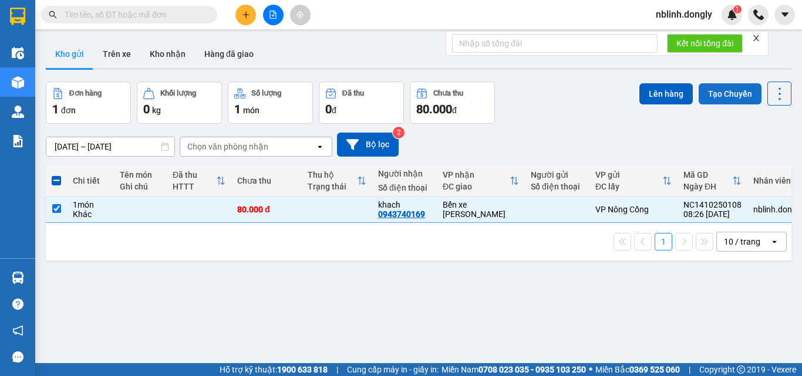
click at [719, 92] on button "Tạo Chuyến" at bounding box center [730, 93] width 63 height 21
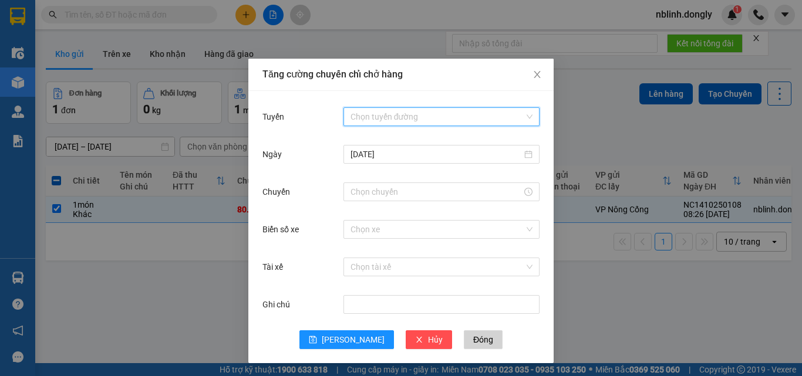
click at [386, 114] on input "Tuyến" at bounding box center [438, 117] width 174 height 18
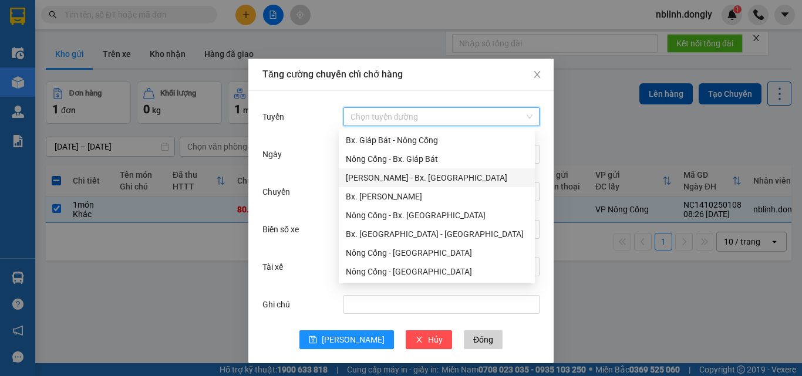
click at [412, 178] on div "[PERSON_NAME] - Bx. [GEOGRAPHIC_DATA]" at bounding box center [437, 177] width 182 height 13
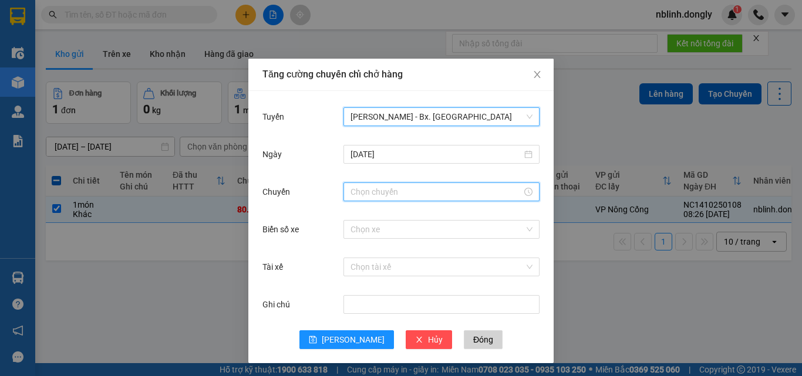
click at [356, 193] on input "Chuyến" at bounding box center [436, 192] width 171 height 13
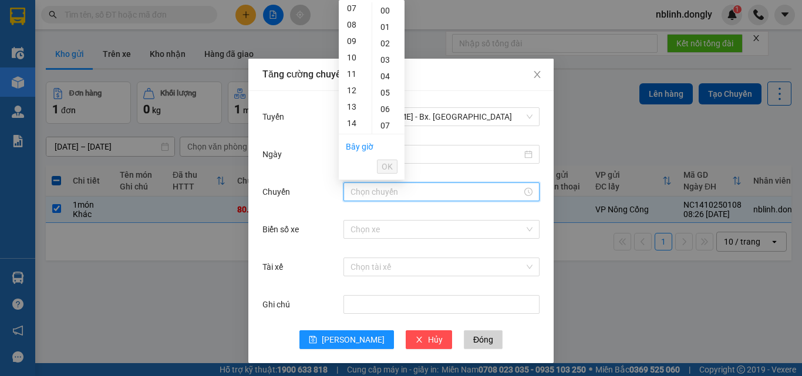
scroll to position [176, 0]
click at [351, 63] on div "14" at bounding box center [355, 64] width 33 height 16
click at [386, 47] on div "20" at bounding box center [388, 46] width 32 height 16
type input "14:20"
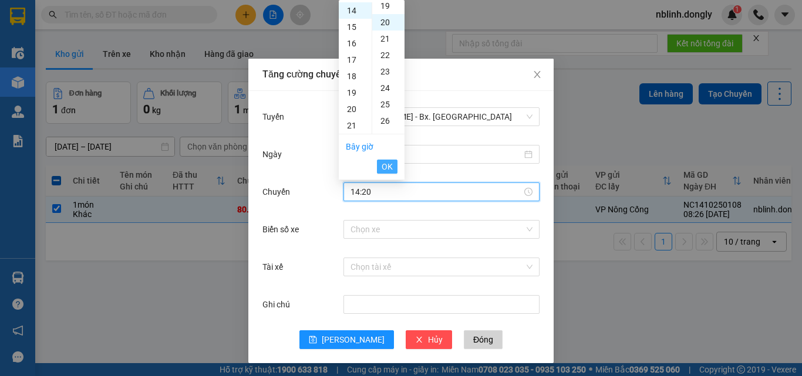
scroll to position [329, 0]
drag, startPoint x: 382, startPoint y: 167, endPoint x: 383, endPoint y: 182, distance: 15.3
click at [385, 168] on span "OK" at bounding box center [387, 166] width 11 height 13
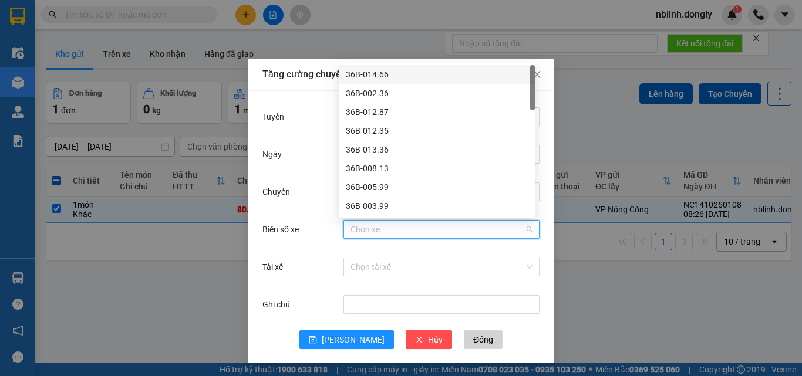
drag, startPoint x: 355, startPoint y: 227, endPoint x: 361, endPoint y: 181, distance: 46.2
click at [356, 227] on input "Biển số xe" at bounding box center [438, 230] width 174 height 18
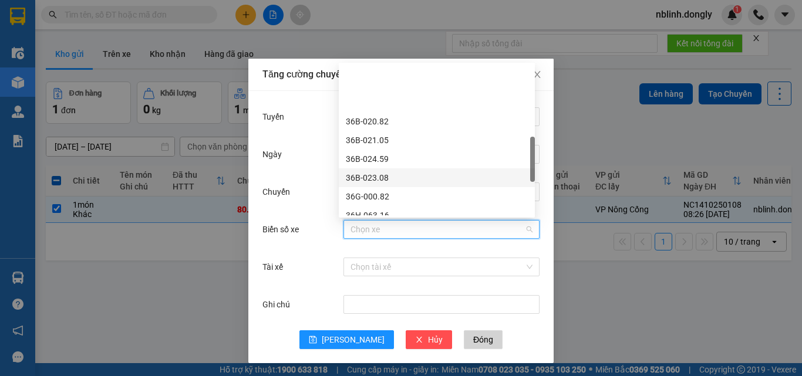
scroll to position [294, 0]
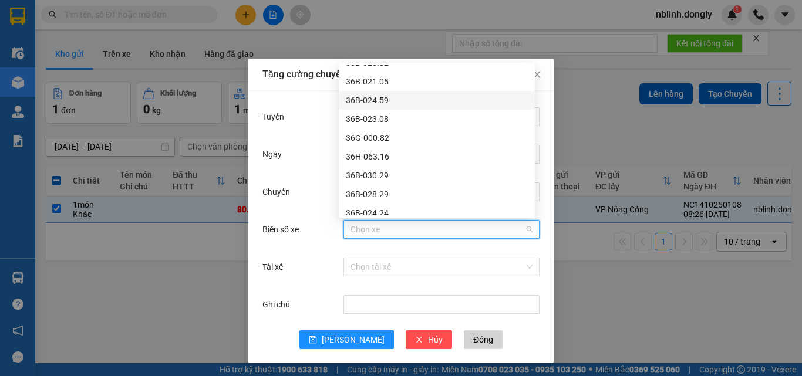
drag, startPoint x: 374, startPoint y: 97, endPoint x: 378, endPoint y: 106, distance: 9.7
click at [374, 95] on div "36B-024.59" at bounding box center [437, 100] width 182 height 13
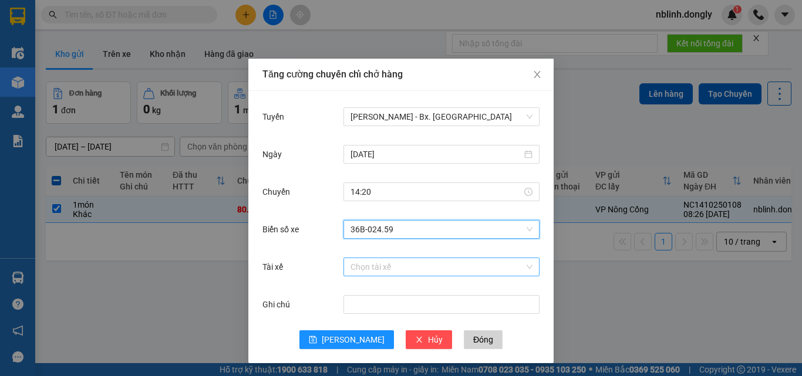
click at [359, 265] on input "Tài xế" at bounding box center [438, 267] width 174 height 18
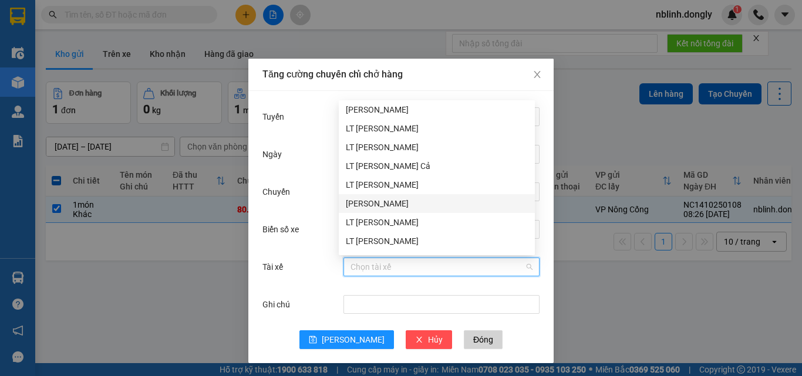
scroll to position [176, 0]
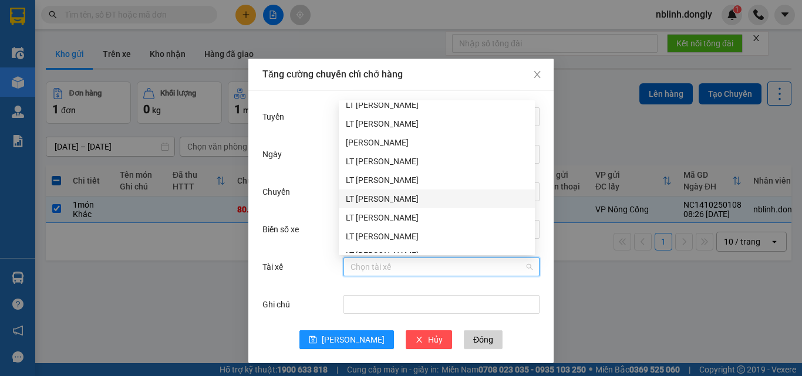
drag, startPoint x: 379, startPoint y: 199, endPoint x: 381, endPoint y: 208, distance: 9.0
click at [379, 199] on div "LT [PERSON_NAME]" at bounding box center [437, 199] width 182 height 13
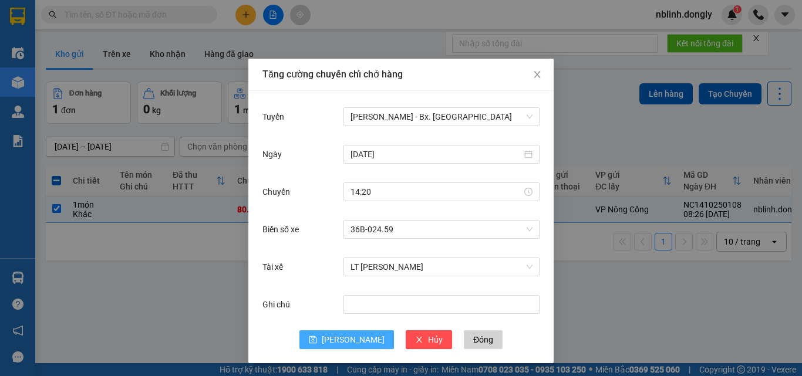
click at [349, 342] on span "[PERSON_NAME]" at bounding box center [353, 340] width 63 height 13
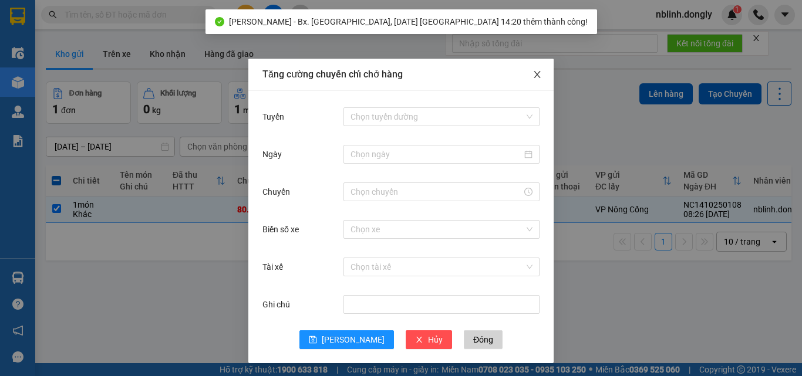
click at [534, 75] on icon "close" at bounding box center [537, 74] width 6 height 7
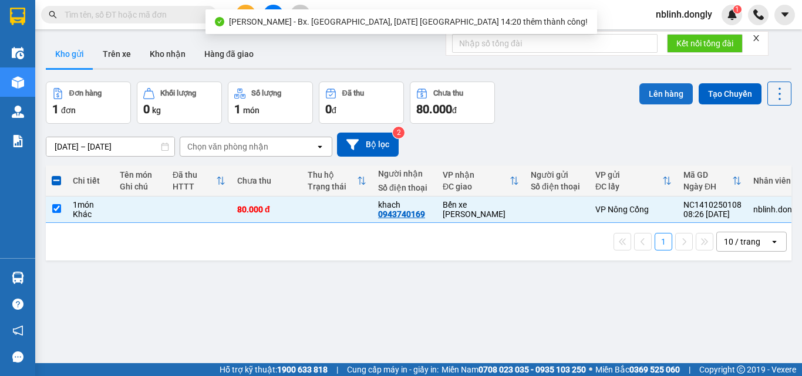
click at [655, 90] on button "Lên hàng" at bounding box center [666, 93] width 53 height 21
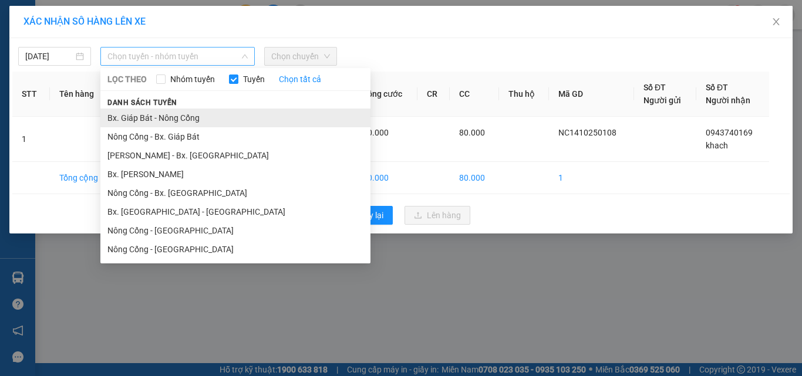
drag, startPoint x: 162, startPoint y: 57, endPoint x: 187, endPoint y: 112, distance: 60.5
click at [164, 60] on span "Chọn tuyến - nhóm tuyến" at bounding box center [177, 57] width 140 height 18
drag, startPoint x: 169, startPoint y: 154, endPoint x: 247, endPoint y: 97, distance: 96.2
click at [170, 154] on li "[PERSON_NAME] - Bx. [GEOGRAPHIC_DATA]" at bounding box center [235, 155] width 270 height 19
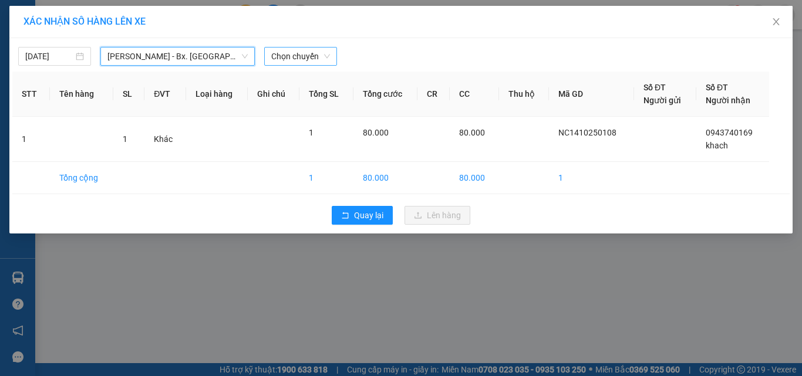
click at [292, 55] on span "Chọn chuyến" at bounding box center [300, 57] width 59 height 18
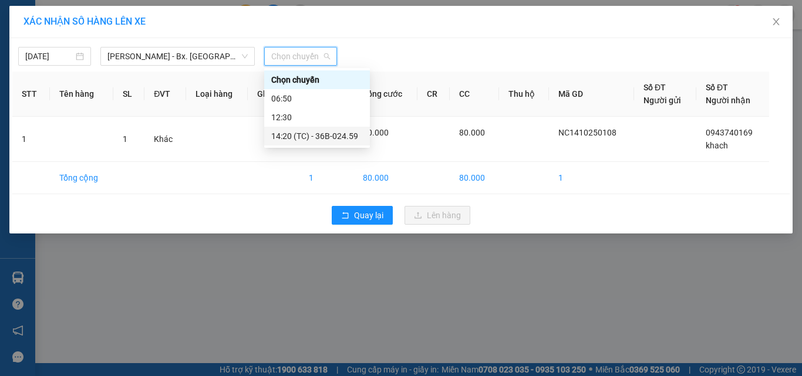
drag, startPoint x: 322, startPoint y: 134, endPoint x: 396, endPoint y: 207, distance: 103.0
click at [329, 145] on div "14:20 (TC) - 36B-024.59" at bounding box center [317, 136] width 106 height 19
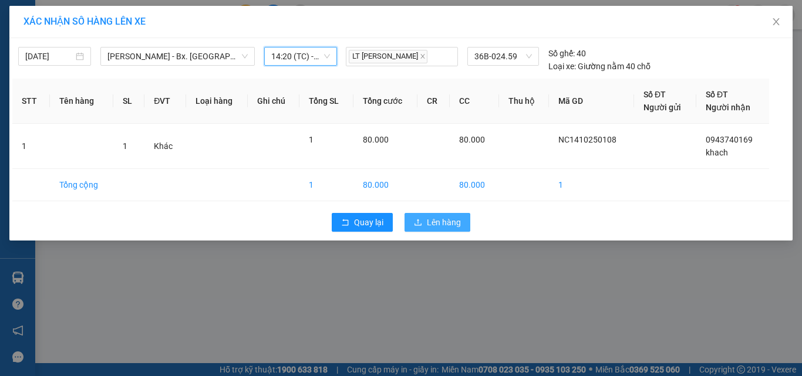
click at [432, 222] on span "Lên hàng" at bounding box center [444, 222] width 34 height 13
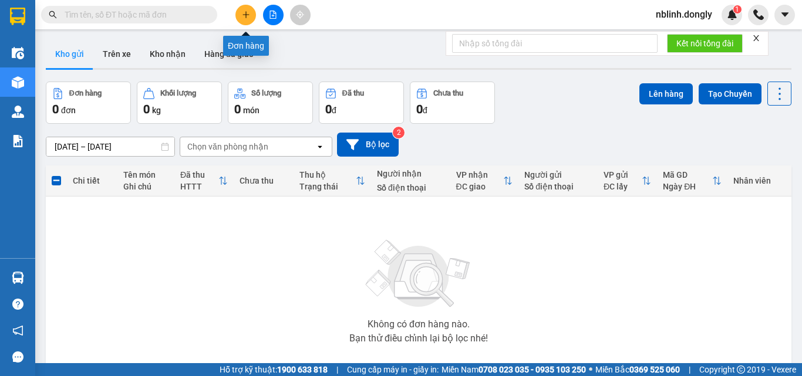
click at [251, 15] on button at bounding box center [246, 15] width 21 height 21
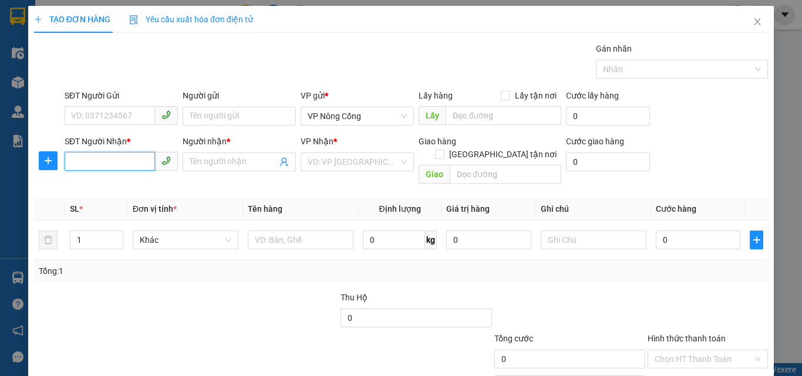
click at [74, 160] on input "SĐT Người Nhận *" at bounding box center [110, 161] width 90 height 19
type input "0966404192"
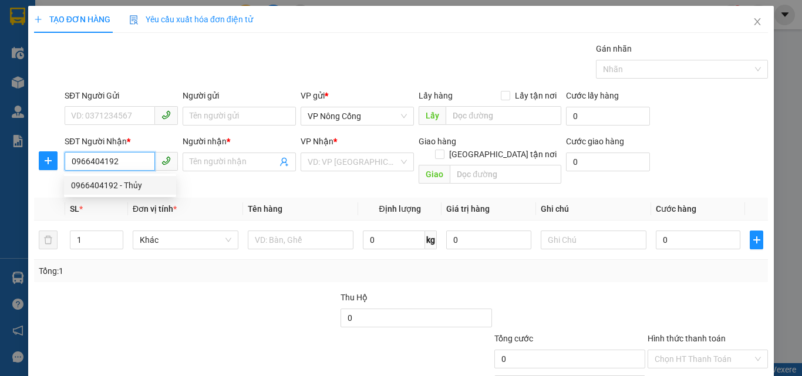
click at [123, 190] on div "0966404192 - Thủy" at bounding box center [120, 185] width 98 height 13
type input "Thủy"
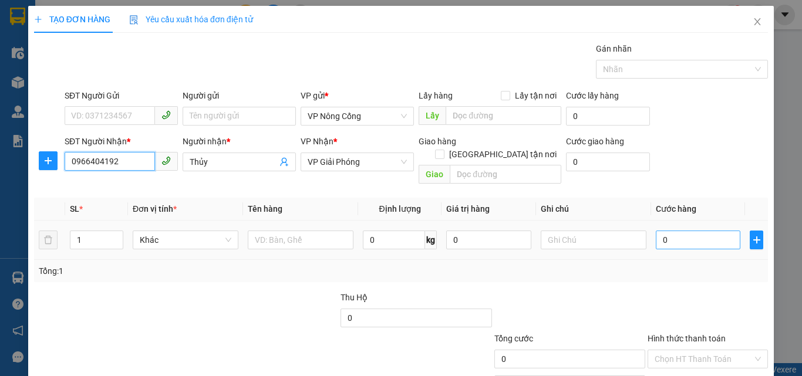
type input "0966404192"
click at [671, 231] on input "0" at bounding box center [698, 240] width 85 height 19
type input "3"
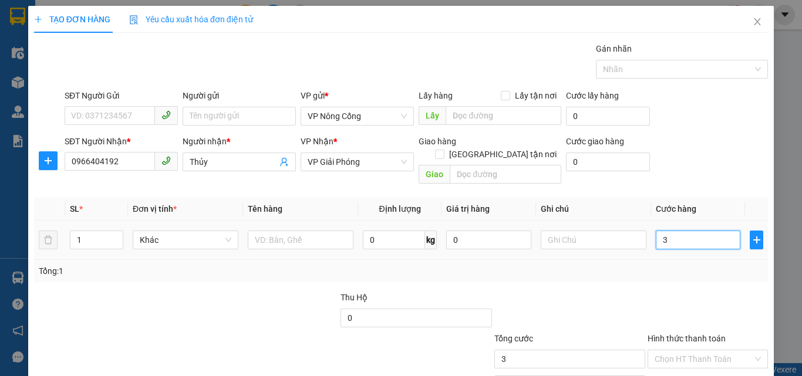
type input "30"
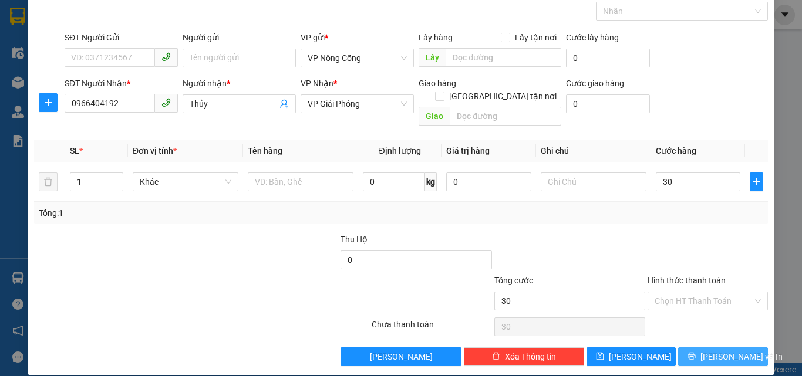
type input "30.000"
click at [726, 351] on span "[PERSON_NAME] và In" at bounding box center [742, 357] width 82 height 13
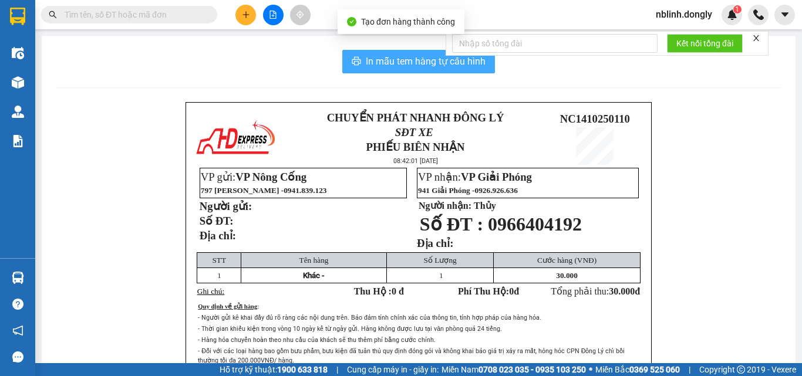
drag, startPoint x: 422, startPoint y: 58, endPoint x: 547, endPoint y: 217, distance: 202.4
click at [423, 61] on span "In mẫu tem hàng tự cấu hình" at bounding box center [426, 61] width 120 height 15
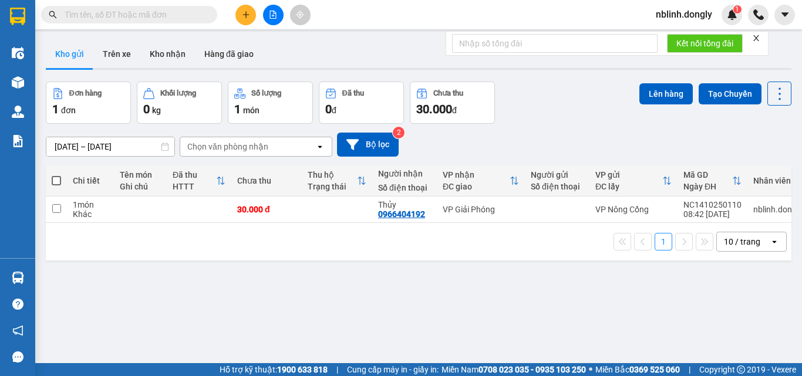
scroll to position [77, 0]
click at [245, 14] on icon "plus" at bounding box center [246, 15] width 8 height 8
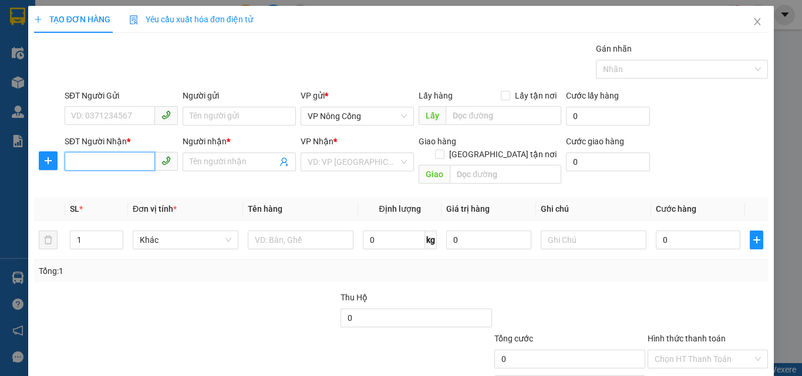
click at [107, 167] on input "SĐT Người Nhận *" at bounding box center [110, 161] width 90 height 19
type input "0346907350"
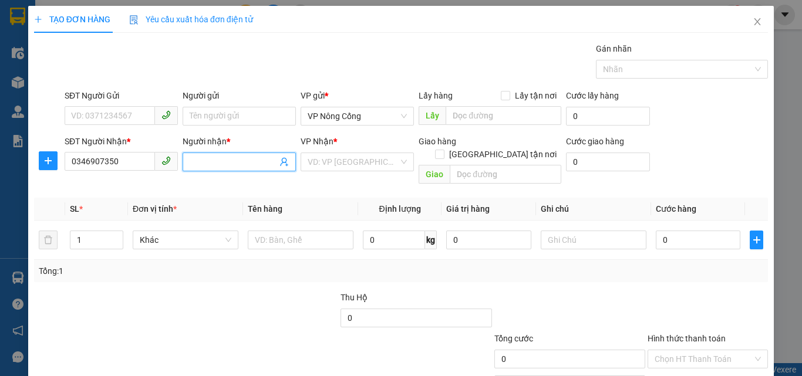
click at [246, 162] on input "Người nhận *" at bounding box center [234, 162] width 88 height 13
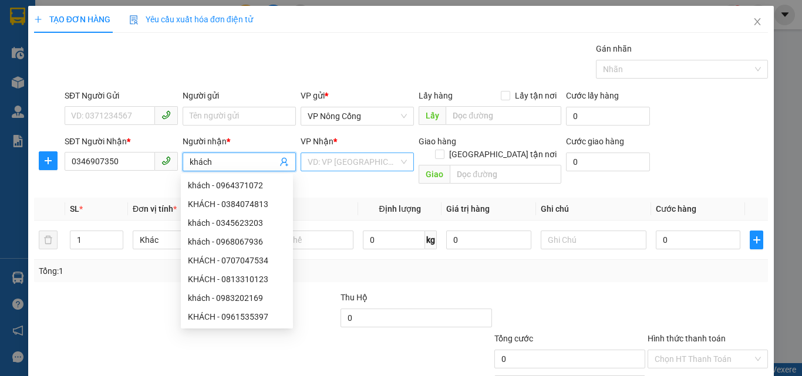
type input "khách"
click at [371, 163] on input "search" at bounding box center [353, 162] width 91 height 18
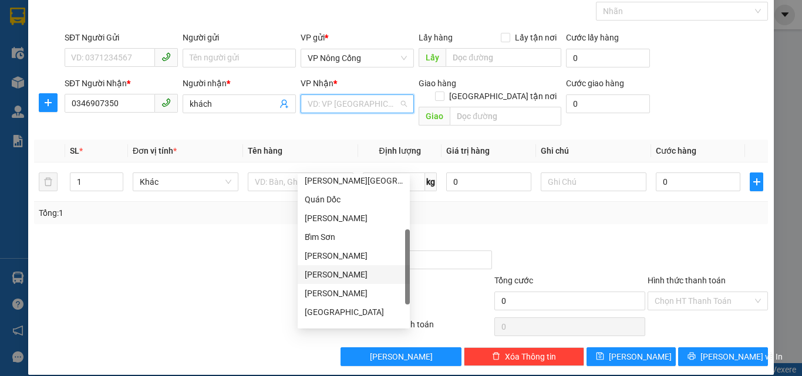
scroll to position [169, 0]
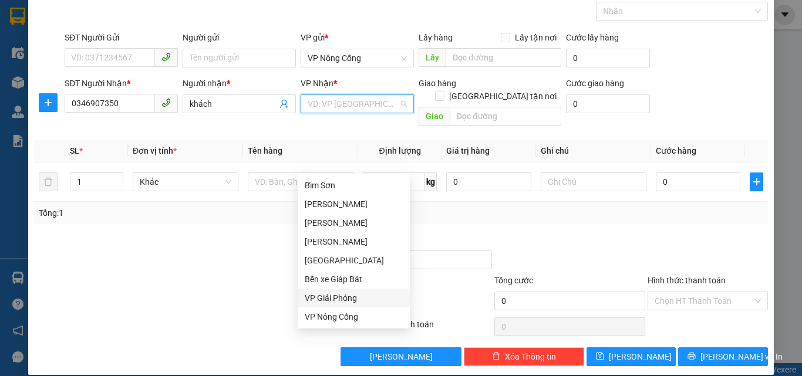
click at [337, 298] on div "VP Giải Phóng" at bounding box center [354, 298] width 98 height 13
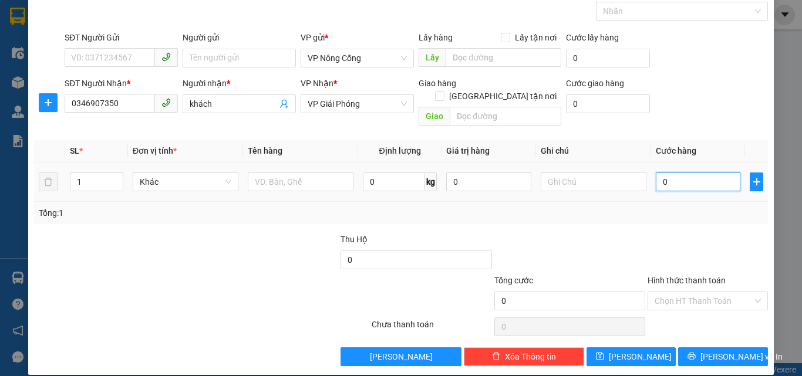
click at [699, 177] on input "0" at bounding box center [698, 182] width 85 height 19
type input "3"
type input "30"
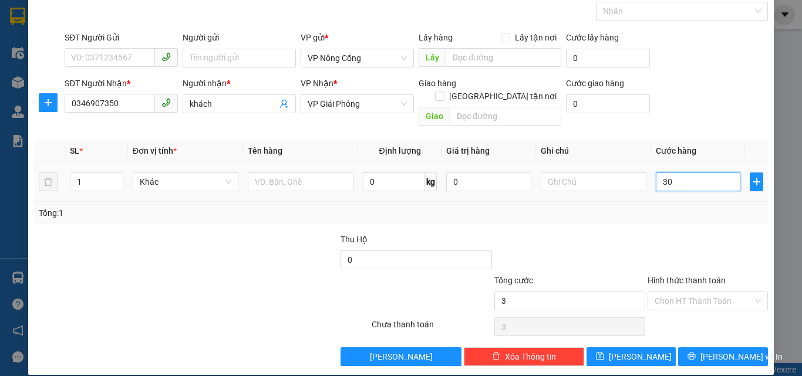
type input "30"
type input "300"
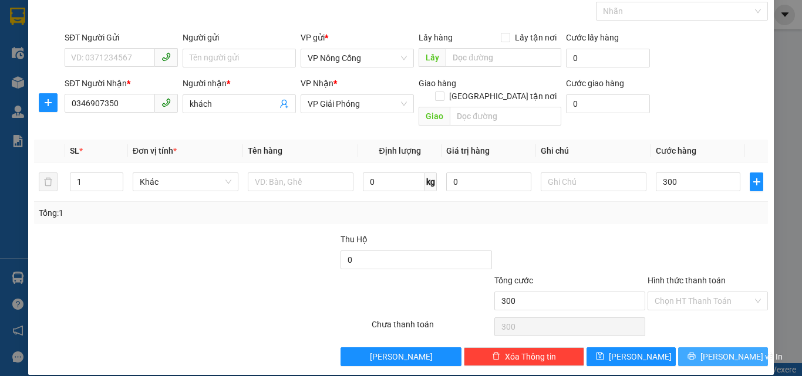
type input "300.000"
click at [715, 351] on span "[PERSON_NAME] và In" at bounding box center [742, 357] width 82 height 13
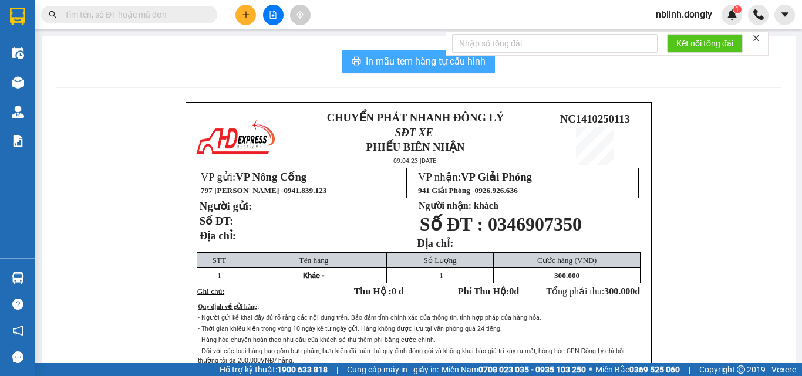
click at [427, 67] on span "In mẫu tem hàng tự cấu hình" at bounding box center [426, 61] width 120 height 15
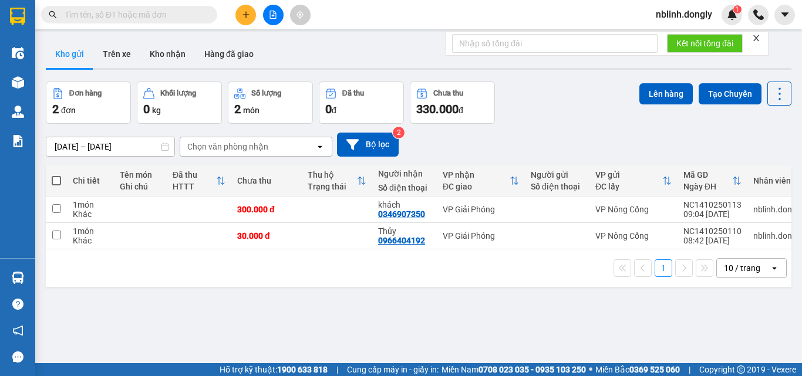
scroll to position [77, 0]
drag, startPoint x: 765, startPoint y: 299, endPoint x: 782, endPoint y: 268, distance: 35.5
click at [766, 299] on div "ver 1.8.146 Kho gửi Trên xe Kho nhận Hàng đã giao Đơn hàng 2 đơn Khối lượng 0 k…" at bounding box center [418, 223] width 755 height 376
click at [249, 20] on button at bounding box center [246, 15] width 21 height 21
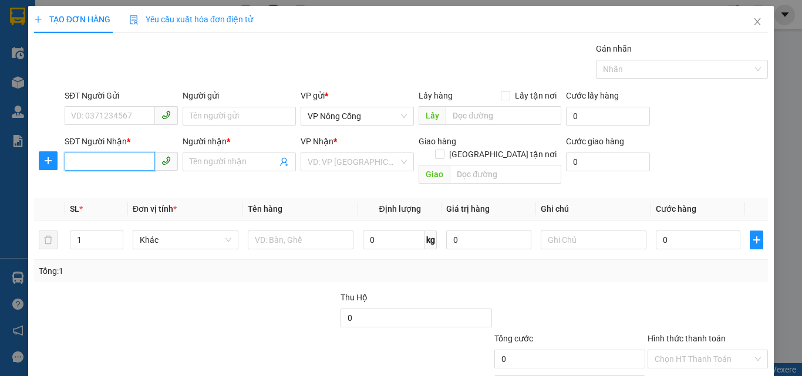
click at [116, 162] on input "SĐT Người Nhận *" at bounding box center [110, 161] width 90 height 19
type input "0988279820"
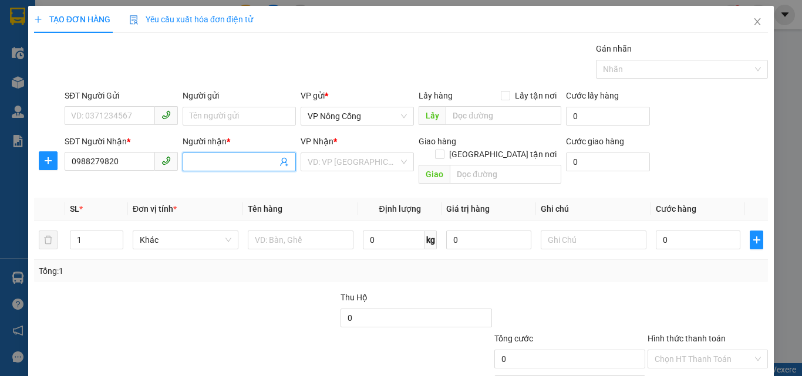
click at [243, 167] on input "Người nhận *" at bounding box center [234, 162] width 88 height 13
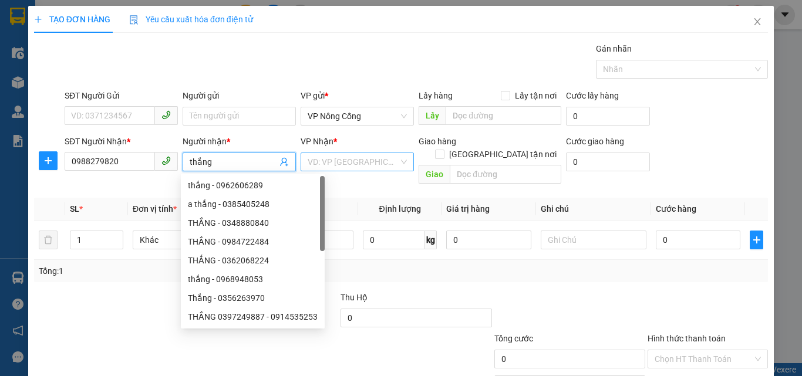
type input "thắng"
click at [372, 166] on input "search" at bounding box center [353, 162] width 91 height 18
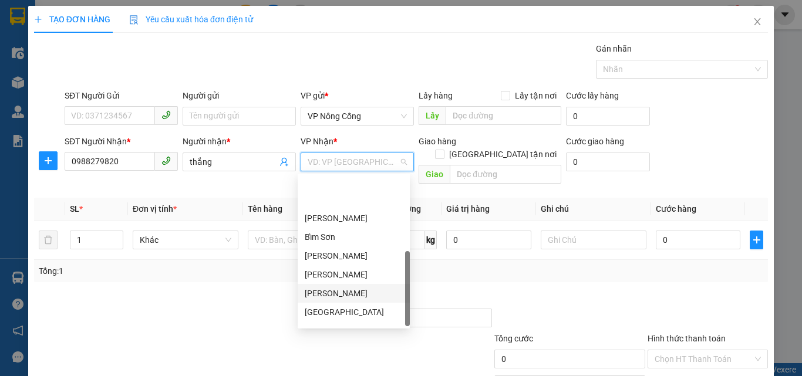
scroll to position [169, 0]
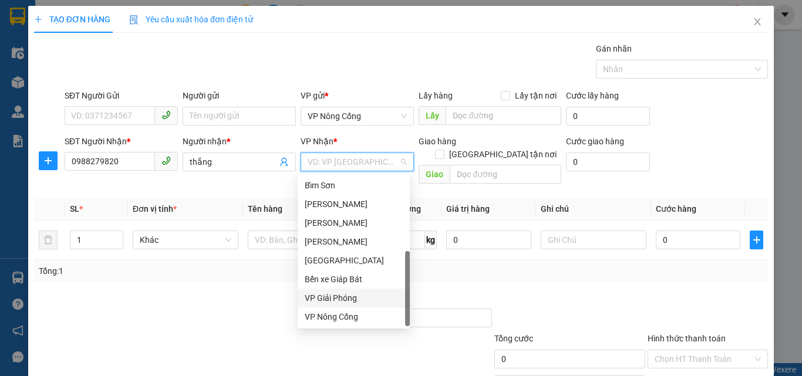
click at [341, 298] on div "VP Giải Phóng" at bounding box center [354, 298] width 98 height 13
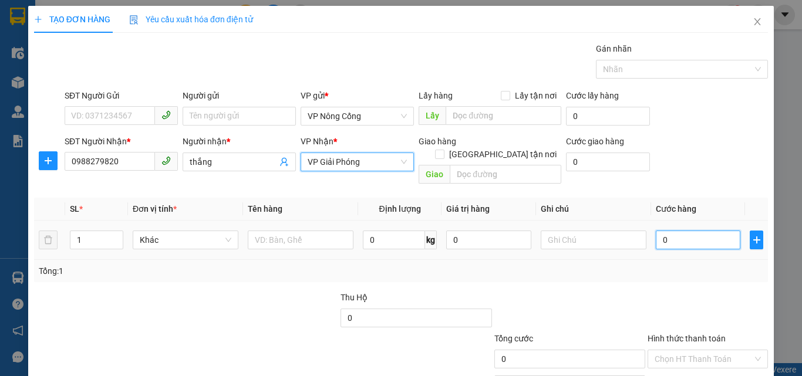
click at [701, 231] on input "0" at bounding box center [698, 240] width 85 height 19
type input "8"
type input "80"
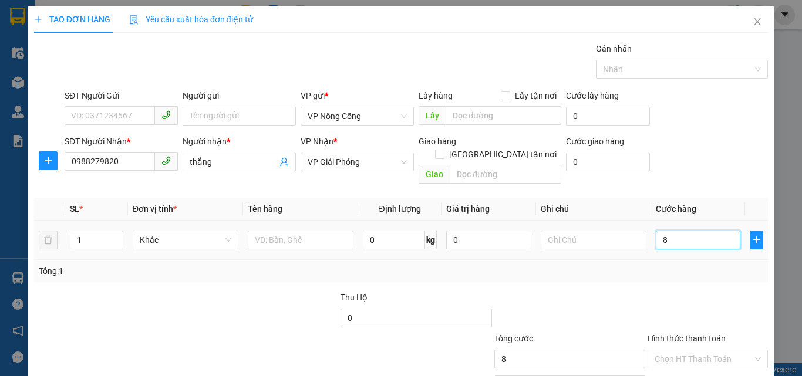
type input "80"
type input "80.000"
click at [691, 334] on label "Hình thức thanh toán" at bounding box center [687, 338] width 78 height 9
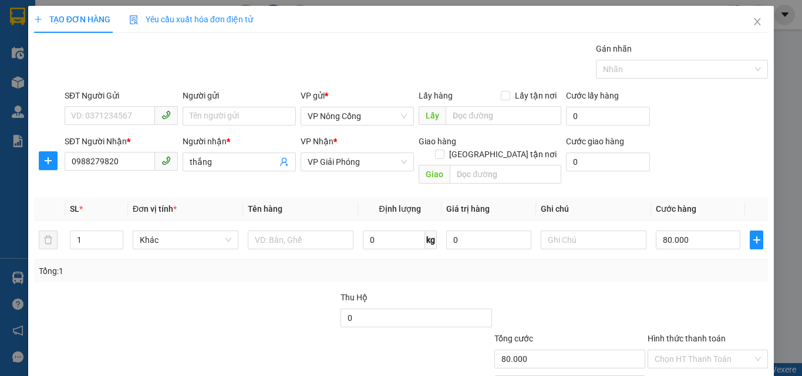
click at [691, 351] on input "Hình thức thanh toán" at bounding box center [704, 360] width 98 height 18
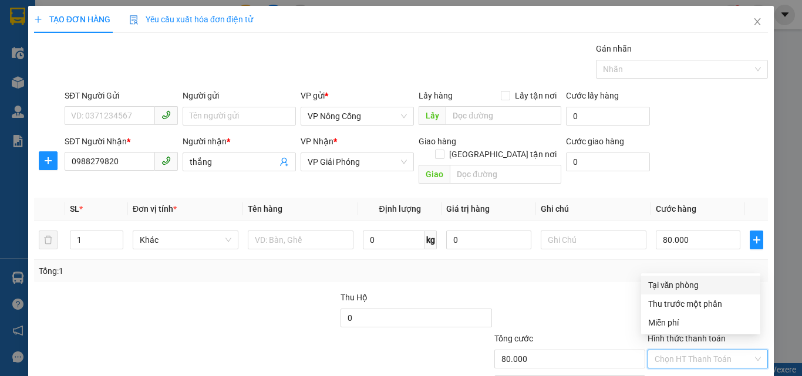
click at [691, 287] on div "Tại văn phòng" at bounding box center [700, 285] width 105 height 13
type input "0"
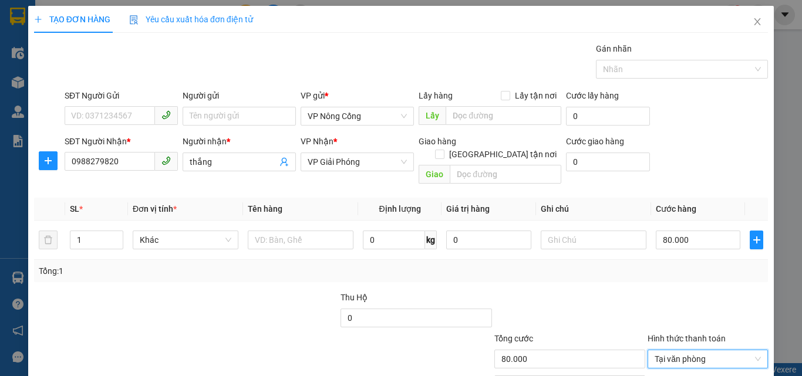
scroll to position [58, 0]
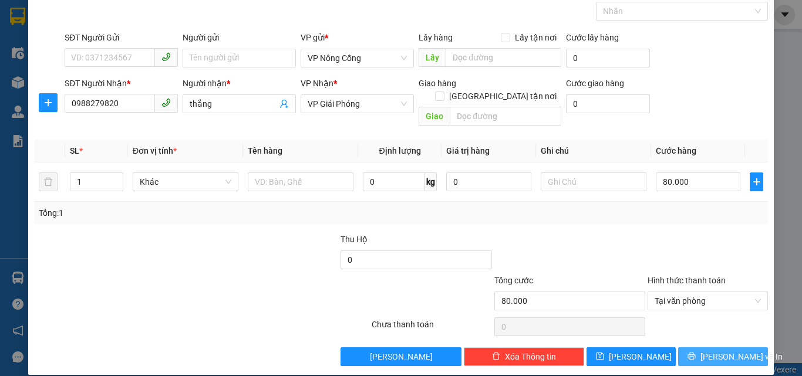
click at [721, 351] on span "[PERSON_NAME] và In" at bounding box center [742, 357] width 82 height 13
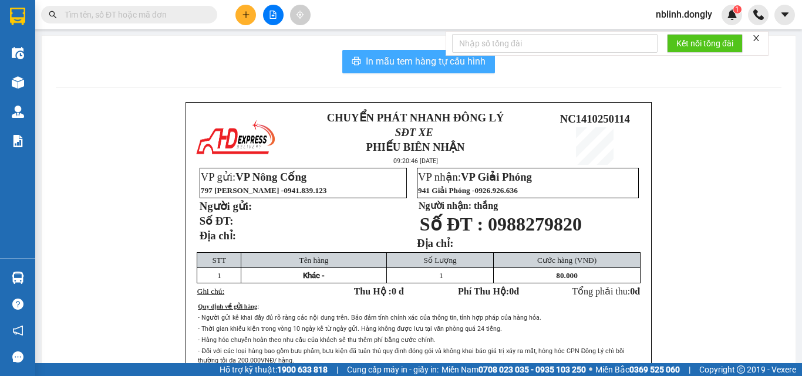
click at [410, 63] on span "In mẫu tem hàng tự cấu hình" at bounding box center [426, 61] width 120 height 15
